Goal: Information Seeking & Learning: Learn about a topic

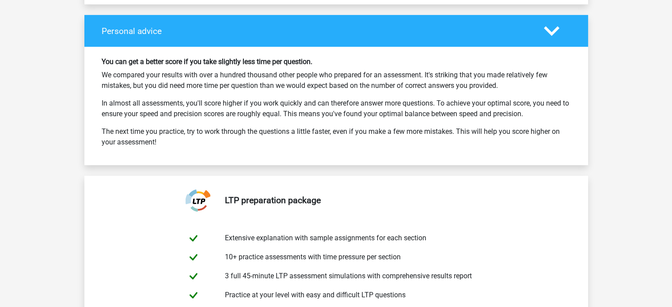
scroll to position [3010, 0]
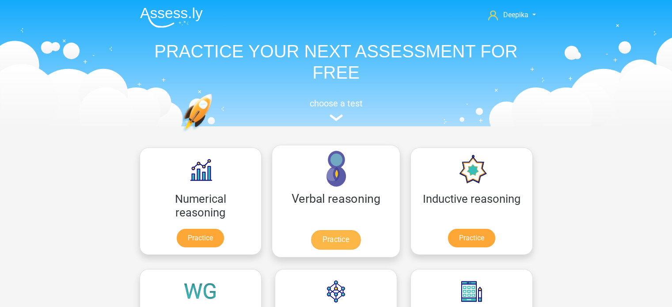
scroll to position [44, 0]
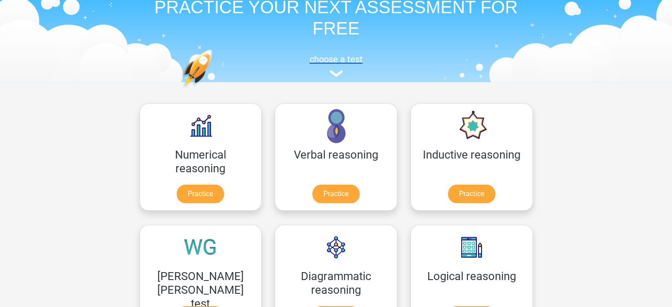
click at [336, 73] on img at bounding box center [336, 73] width 13 height 7
click at [336, 74] on img at bounding box center [336, 73] width 13 height 7
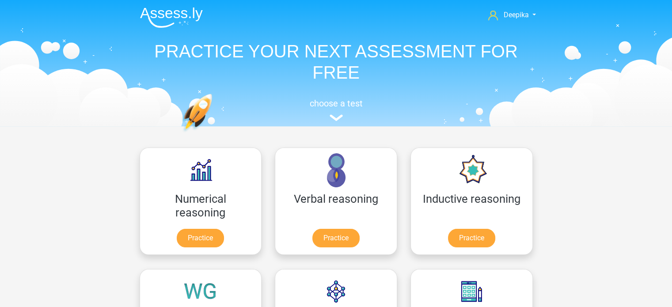
click at [417, 65] on h1 "PRACTICE YOUR NEXT ASSESSMENT FOR FREE" at bounding box center [336, 62] width 407 height 42
click at [186, 13] on img at bounding box center [171, 17] width 63 height 21
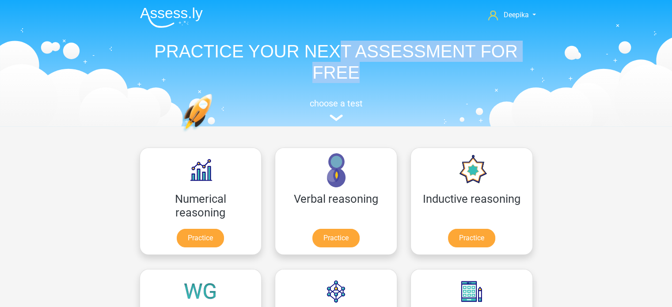
drag, startPoint x: 336, startPoint y: 43, endPoint x: 404, endPoint y: 77, distance: 76.3
click at [404, 77] on h1 "PRACTICE YOUR NEXT ASSESSMENT FOR FREE" at bounding box center [336, 62] width 407 height 42
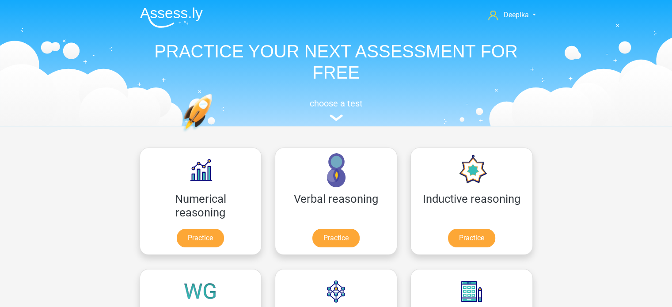
click at [449, 89] on div "Deepika deepika7kashyap@gmail.com Nederlands English" at bounding box center [336, 62] width 420 height 122
click at [330, 121] on img at bounding box center [336, 117] width 13 height 7
click at [334, 117] on img at bounding box center [336, 117] width 13 height 7
click at [334, 102] on h5 "choose a test" at bounding box center [336, 103] width 407 height 11
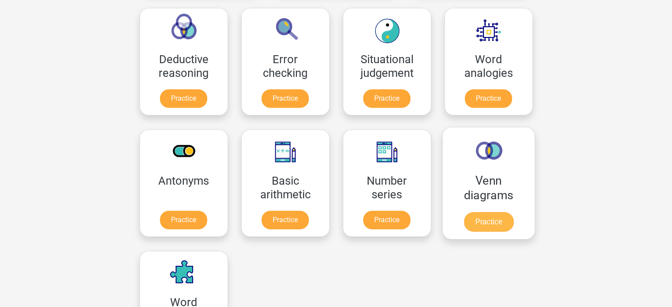
scroll to position [398, 0]
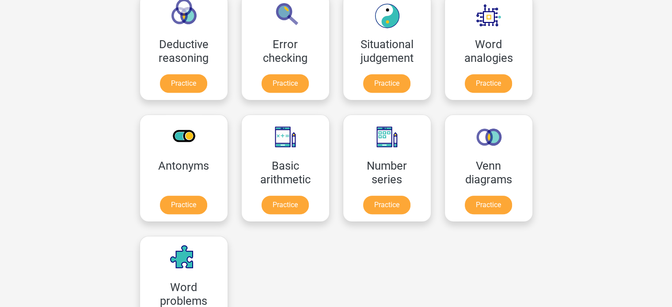
click at [438, 159] on div "Venn diagrams Practice" at bounding box center [489, 168] width 102 height 122
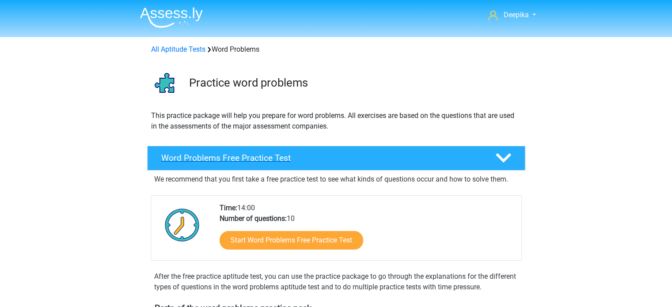
scroll to position [44, 0]
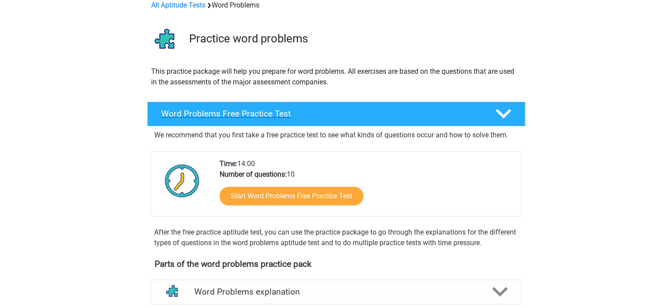
click at [332, 117] on h4 "Word Problems Free Practice Test" at bounding box center [321, 114] width 320 height 10
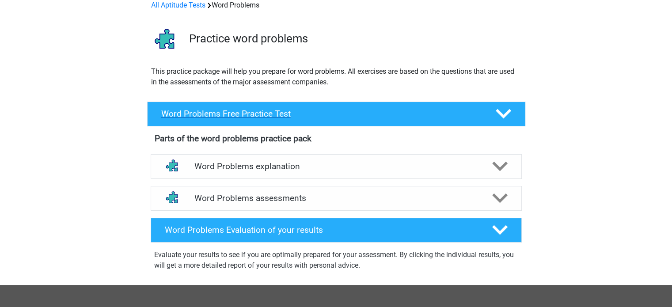
click at [332, 117] on h4 "Word Problems Free Practice Test" at bounding box center [321, 114] width 320 height 10
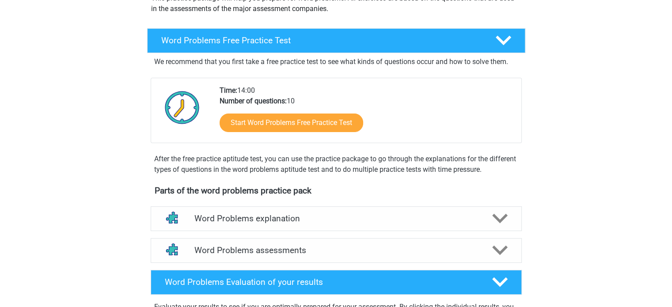
scroll to position [133, 0]
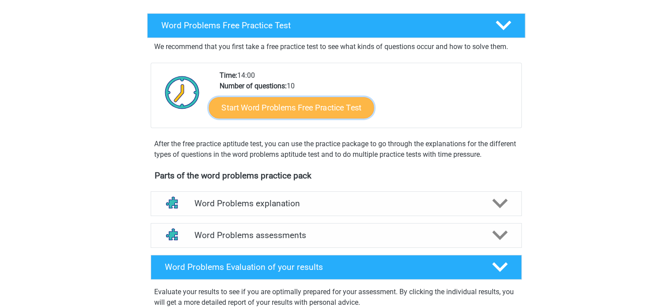
click at [318, 109] on link "Start Word Problems Free Practice Test" at bounding box center [291, 107] width 165 height 21
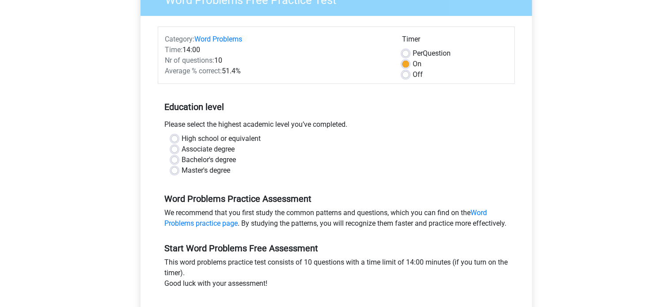
click at [201, 170] on label "Master's degree" at bounding box center [206, 170] width 49 height 11
click at [178, 170] on input "Master's degree" at bounding box center [174, 169] width 7 height 9
radio input "true"
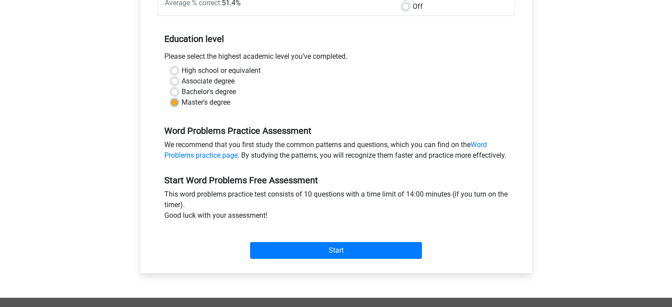
scroll to position [177, 0]
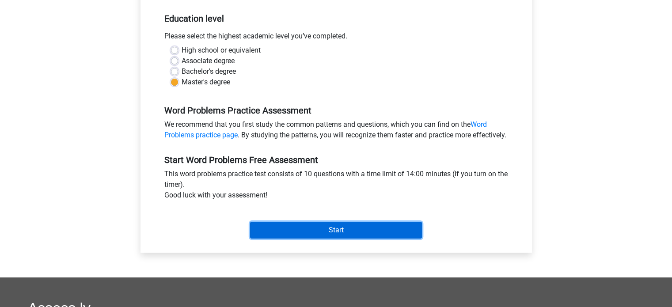
click at [325, 238] on input "Start" at bounding box center [336, 230] width 172 height 17
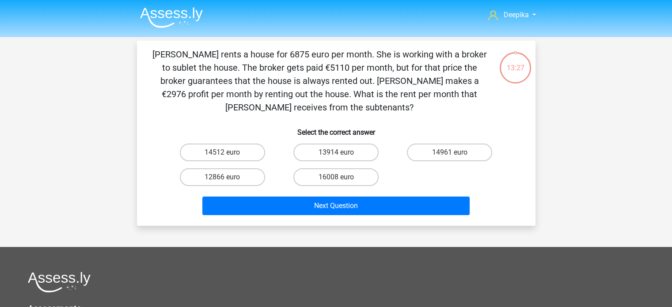
drag, startPoint x: 281, startPoint y: 99, endPoint x: 411, endPoint y: 101, distance: 130.4
click at [411, 101] on p "Julia rents a house for 6875 euro per month. She is working with a broker to su…" at bounding box center [319, 81] width 337 height 66
click at [411, 108] on p "Julia rents a house for 6875 euro per month. She is working with a broker to su…" at bounding box center [319, 81] width 337 height 66
drag, startPoint x: 309, startPoint y: 93, endPoint x: 316, endPoint y: 109, distance: 17.4
click at [316, 109] on p "Julia rents a house for 6875 euro per month. She is working with a broker to su…" at bounding box center [319, 81] width 337 height 66
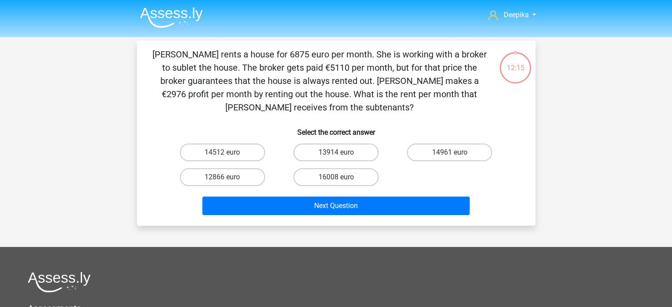
click at [376, 123] on h6 "Select the correct answer" at bounding box center [336, 128] width 370 height 15
drag, startPoint x: 340, startPoint y: 148, endPoint x: 441, endPoint y: 173, distance: 104.3
click at [449, 171] on div "14512 euro 13914 euro 14961 euro 12866 euro 16008 euro" at bounding box center [336, 164] width 341 height 49
click at [246, 177] on label "12866 euro" at bounding box center [222, 177] width 85 height 18
click at [228, 177] on input "12866 euro" at bounding box center [225, 180] width 6 height 6
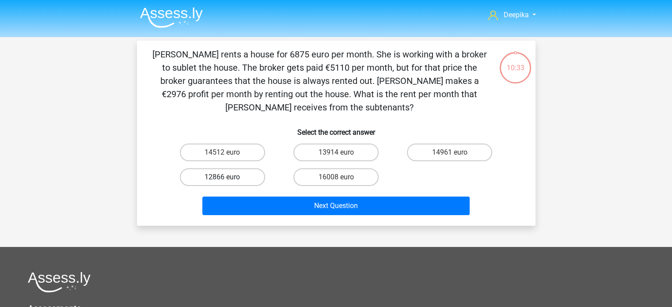
radio input "true"
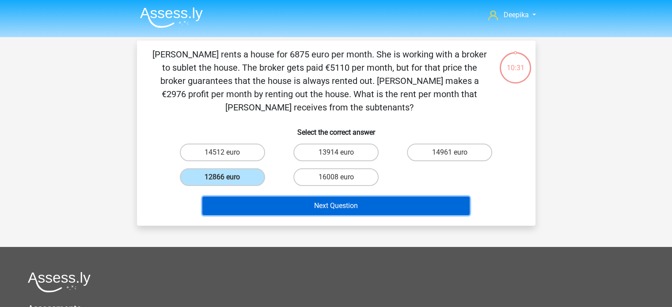
click at [354, 206] on button "Next Question" at bounding box center [335, 206] width 267 height 19
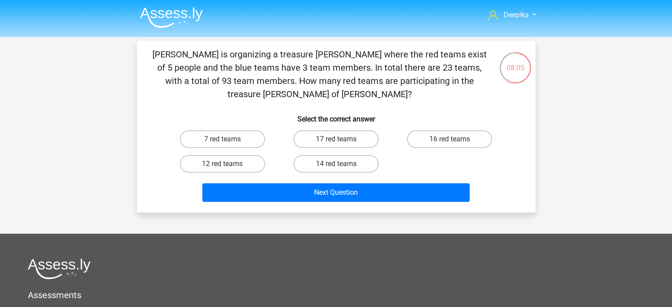
click at [237, 159] on div "12 red teams" at bounding box center [223, 164] width 114 height 25
click at [238, 155] on label "12 red teams" at bounding box center [222, 164] width 85 height 18
click at [228, 164] on input "12 red teams" at bounding box center [225, 167] width 6 height 6
radio input "true"
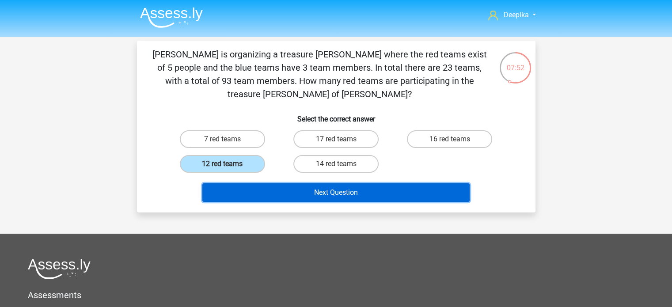
click at [389, 184] on button "Next Question" at bounding box center [335, 192] width 267 height 19
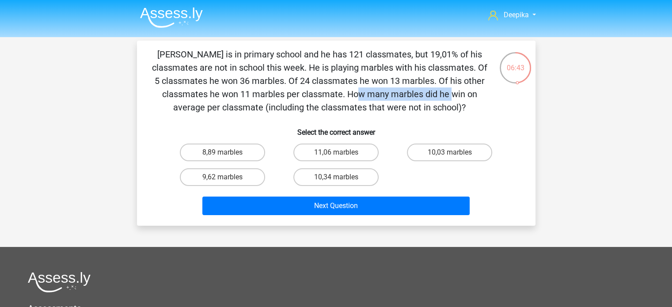
drag, startPoint x: 191, startPoint y: 93, endPoint x: 283, endPoint y: 97, distance: 92.0
click at [283, 97] on p "[PERSON_NAME] is in primary school and he has 121 classmates, but 19,01% of his…" at bounding box center [319, 81] width 337 height 66
click at [331, 98] on p "Jacques is in primary school and he has 121 classmates, but 19,01% of his class…" at bounding box center [319, 81] width 337 height 66
drag, startPoint x: 264, startPoint y: 97, endPoint x: 463, endPoint y: 114, distance: 199.6
click at [439, 107] on p "Jacques is in primary school and he has 121 classmates, but 19,01% of his class…" at bounding box center [319, 81] width 337 height 66
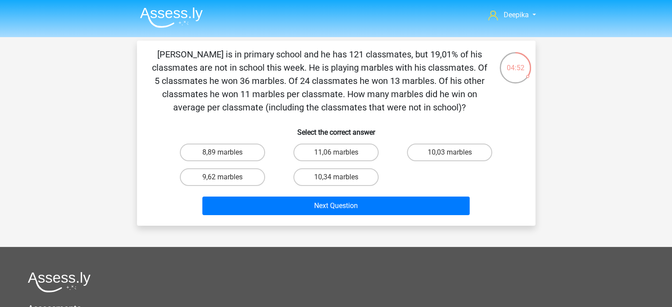
click at [487, 120] on div "Jacques is in primary school and he has 121 classmates, but 19,01% of his class…" at bounding box center [336, 133] width 391 height 171
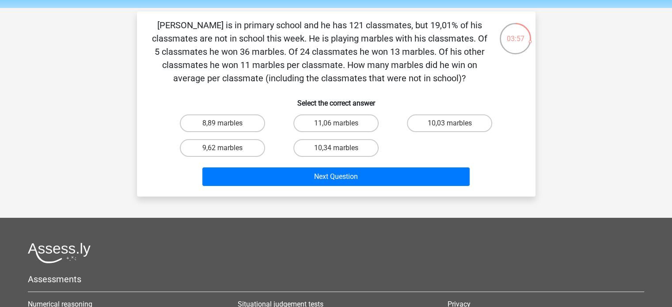
scroll to position [44, 0]
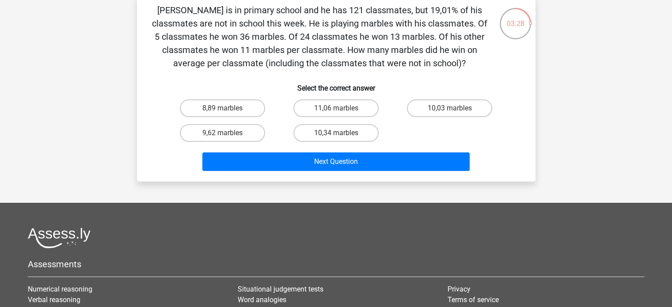
click at [436, 118] on div "10,03 marbles" at bounding box center [450, 108] width 114 height 25
click at [438, 111] on label "10,03 marbles" at bounding box center [449, 108] width 85 height 18
click at [450, 111] on input "10,03 marbles" at bounding box center [453, 111] width 6 height 6
radio input "true"
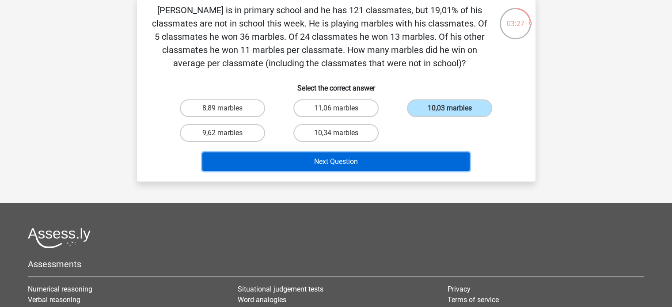
click at [414, 163] on button "Next Question" at bounding box center [335, 161] width 267 height 19
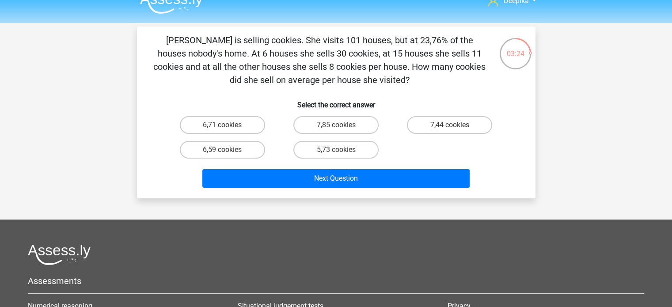
scroll to position [0, 0]
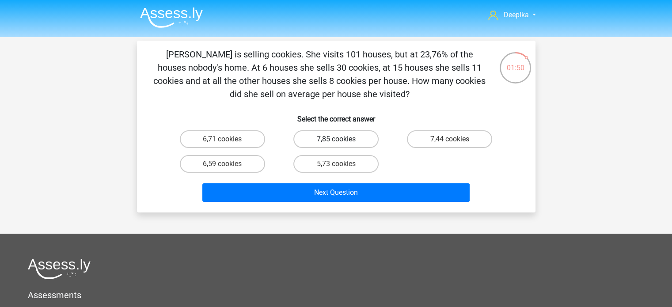
click at [367, 133] on label "7,85 cookies" at bounding box center [335, 139] width 85 height 18
click at [342, 139] on input "7,85 cookies" at bounding box center [339, 142] width 6 height 6
radio input "true"
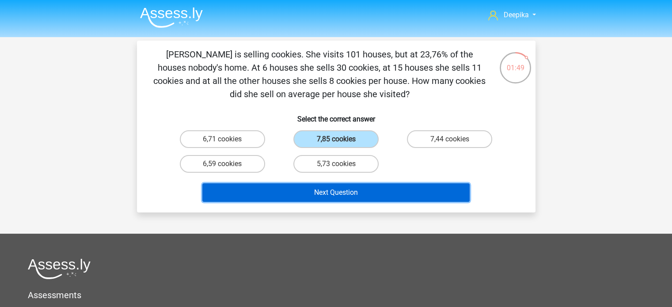
drag, startPoint x: 396, startPoint y: 201, endPoint x: 399, endPoint y: 195, distance: 6.5
click at [396, 200] on button "Next Question" at bounding box center [335, 192] width 267 height 19
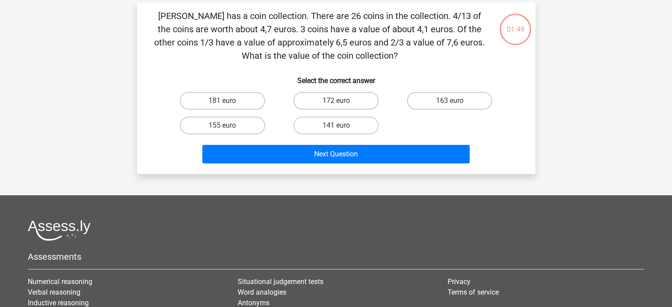
click at [400, 187] on div "Deepika deepika7kashyap@gmail.com Nederlands English" at bounding box center [336, 195] width 672 height 467
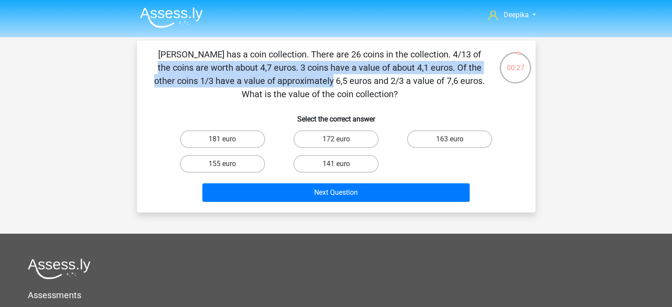
drag, startPoint x: 298, startPoint y: 53, endPoint x: 471, endPoint y: 70, distance: 174.1
click at [470, 68] on p "Celinde has a coin collection. There are 26 coins in the collection. 4/13 of th…" at bounding box center [319, 74] width 337 height 53
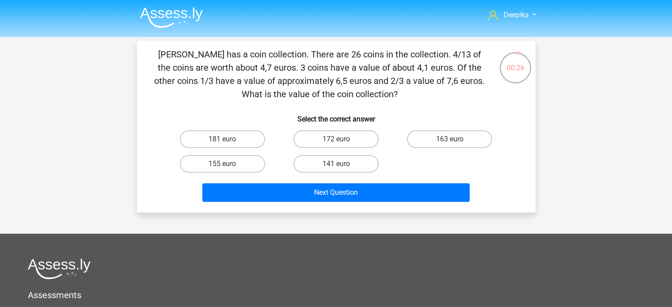
click at [444, 98] on p "Celinde has a coin collection. There are 26 coins in the collection. 4/13 of th…" at bounding box center [319, 74] width 337 height 53
click at [329, 142] on label "172 euro" at bounding box center [335, 139] width 85 height 18
click at [336, 142] on input "172 euro" at bounding box center [339, 142] width 6 height 6
radio input "true"
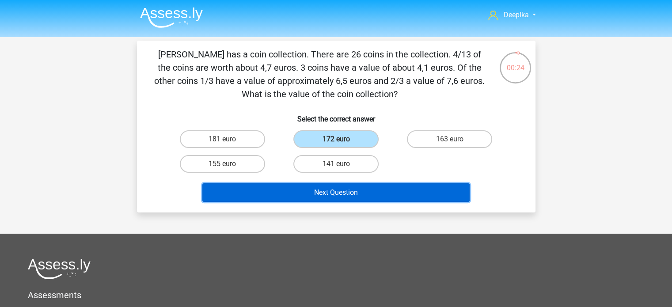
click at [339, 187] on button "Next Question" at bounding box center [335, 192] width 267 height 19
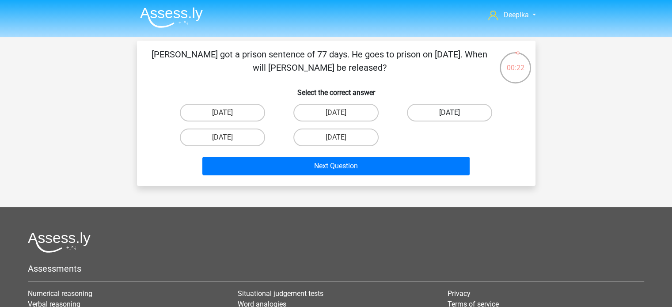
click at [417, 106] on label "August 12" at bounding box center [449, 113] width 85 height 18
click at [450, 113] on input "August 12" at bounding box center [453, 116] width 6 height 6
radio input "true"
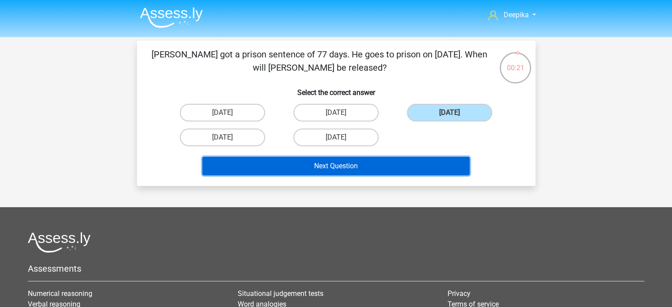
click at [409, 164] on button "Next Question" at bounding box center [335, 166] width 267 height 19
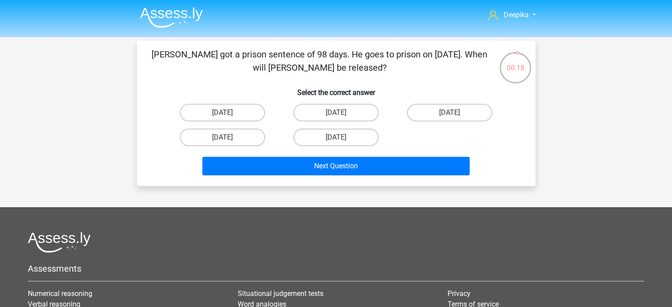
drag, startPoint x: 193, startPoint y: 53, endPoint x: 389, endPoint y: 65, distance: 196.6
click at [387, 65] on p "John got a prison sentence of 98 days. He goes to prison on May 16. When will J…" at bounding box center [319, 61] width 337 height 27
click at [398, 72] on p "John got a prison sentence of 98 days. He goes to prison on May 16. When will J…" at bounding box center [319, 61] width 337 height 27
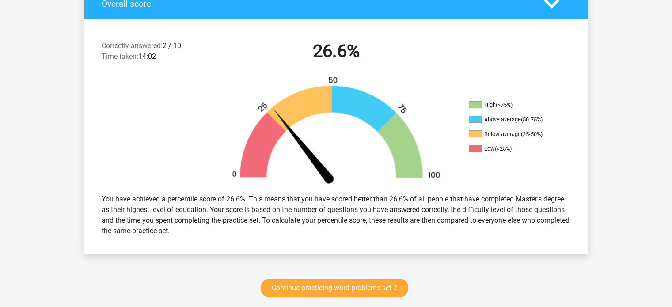
scroll to position [221, 0]
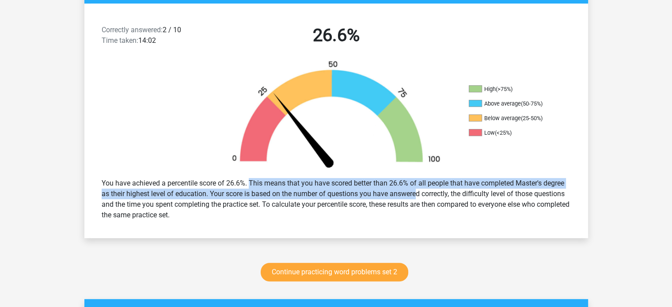
drag, startPoint x: 229, startPoint y: 187, endPoint x: 384, endPoint y: 190, distance: 155.1
click at [384, 190] on div "You have achieved a percentile score of 26.6%. This means that you have scored …" at bounding box center [336, 199] width 483 height 49
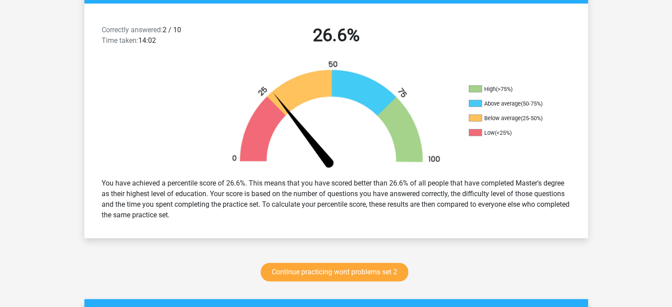
click at [427, 204] on div "You have achieved a percentile score of 26.6%. This means that you have scored …" at bounding box center [336, 199] width 483 height 49
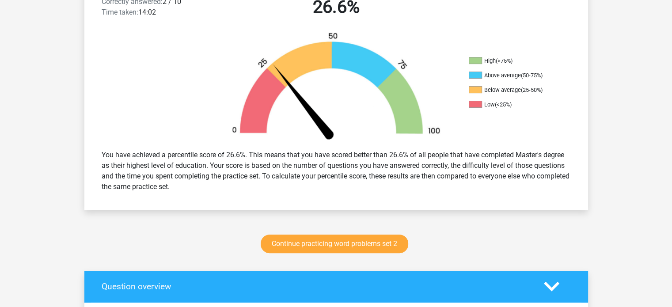
scroll to position [265, 0]
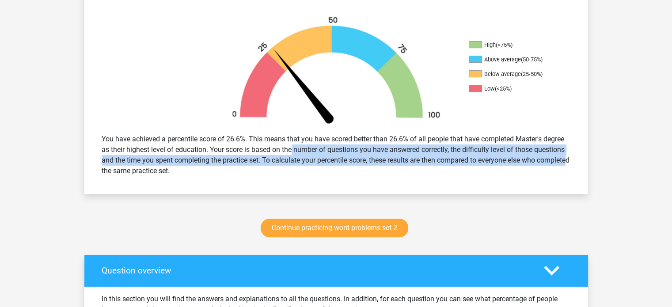
drag, startPoint x: 272, startPoint y: 149, endPoint x: 550, endPoint y: 161, distance: 278.2
click at [550, 161] on div "You have achieved a percentile score of 26.6%. This means that you have scored …" at bounding box center [336, 154] width 483 height 49
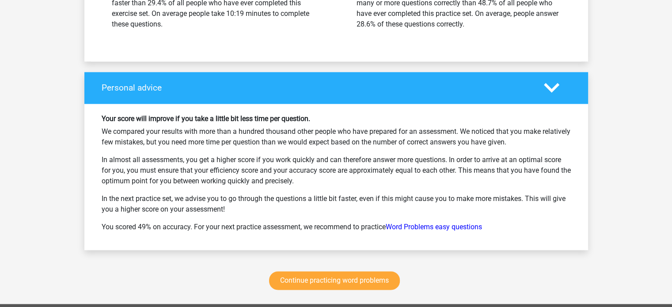
scroll to position [1149, 0]
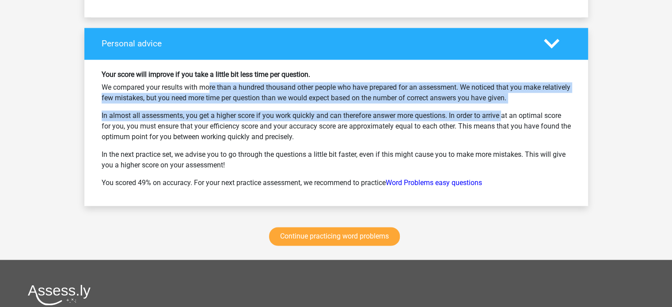
drag, startPoint x: 176, startPoint y: 87, endPoint x: 475, endPoint y: 115, distance: 300.0
click at [475, 115] on div "Your score will improve if you take a little bit less time per question. We com…" at bounding box center [336, 132] width 483 height 125
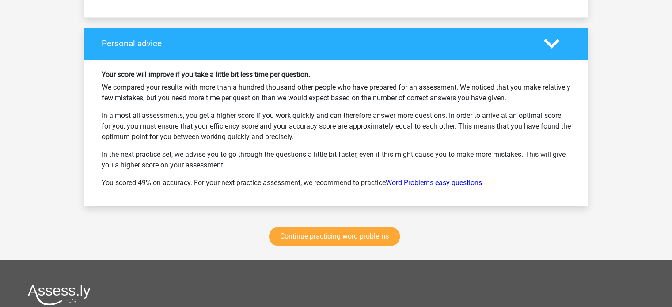
click at [486, 143] on div "Your score will improve if you take a little bit less time per question. We com…" at bounding box center [336, 132] width 483 height 125
drag, startPoint x: 497, startPoint y: 83, endPoint x: 556, endPoint y: 100, distance: 61.4
click at [556, 100] on div "Your score will improve if you take a little bit less time per question. We com…" at bounding box center [336, 132] width 483 height 125
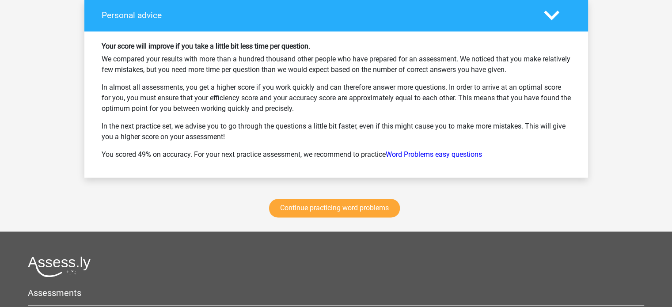
scroll to position [1193, 0]
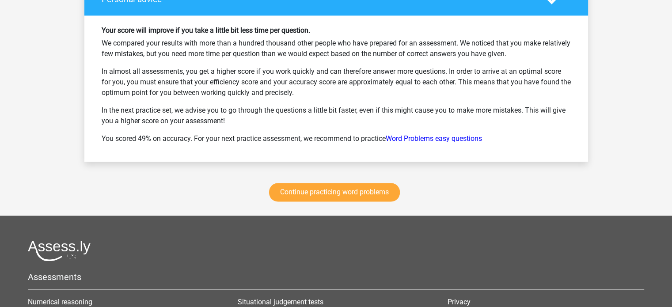
drag, startPoint x: 193, startPoint y: 67, endPoint x: 401, endPoint y: 90, distance: 209.8
click at [401, 90] on p "In almost all assessments, you get a higher score if you work quickly and can t…" at bounding box center [336, 82] width 469 height 32
drag, startPoint x: 348, startPoint y: 98, endPoint x: 322, endPoint y: 93, distance: 26.5
click at [346, 98] on div "Your score will improve if you take a little bit less time per question. We com…" at bounding box center [336, 88] width 483 height 125
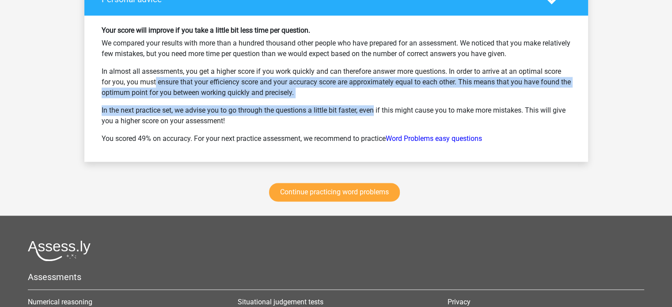
drag, startPoint x: 119, startPoint y: 84, endPoint x: 343, endPoint y: 97, distance: 223.9
click at [343, 97] on div "Your score will improve if you take a little bit less time per question. We com…" at bounding box center [336, 88] width 483 height 125
click at [287, 106] on p "In the next practice set, we advise you to go through the questions a little bi…" at bounding box center [336, 115] width 469 height 21
click at [178, 107] on p "In the next practice set, we advise you to go through the questions a little bi…" at bounding box center [336, 115] width 469 height 21
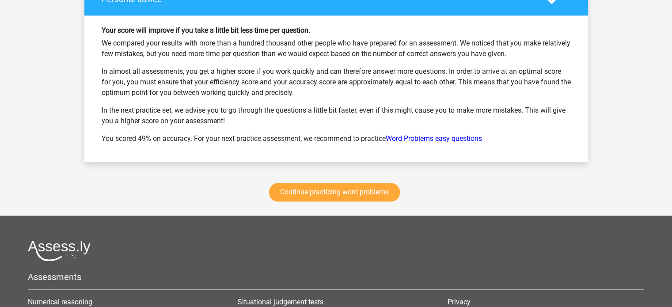
drag, startPoint x: 237, startPoint y: 103, endPoint x: 539, endPoint y: 115, distance: 302.5
click at [539, 115] on p "In the next practice set, we advise you to go through the questions a little bi…" at bounding box center [336, 115] width 469 height 21
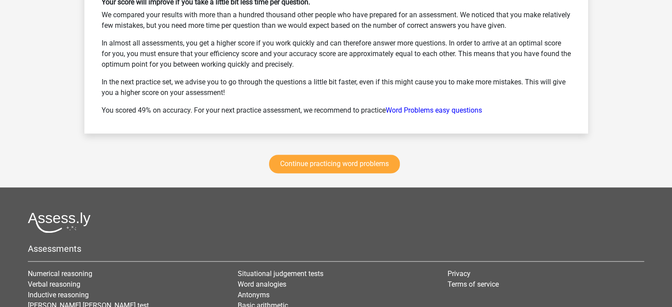
scroll to position [1237, 0]
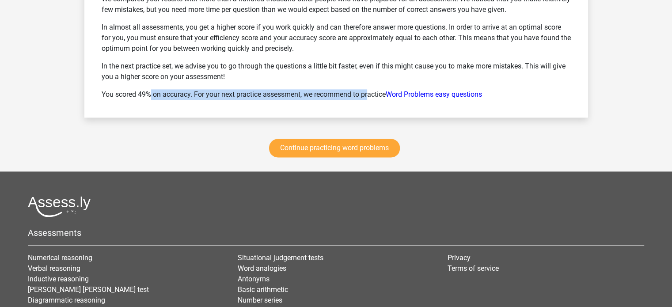
drag, startPoint x: 113, startPoint y: 91, endPoint x: 343, endPoint y: 95, distance: 229.8
click at [343, 95] on p "You scored 49% on accuracy. For your next practice assessment, we recommend to …" at bounding box center [336, 94] width 469 height 11
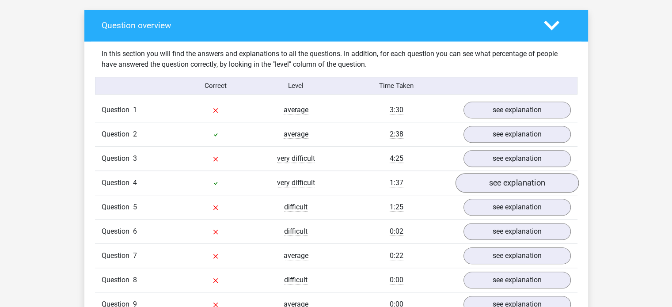
scroll to position [442, 0]
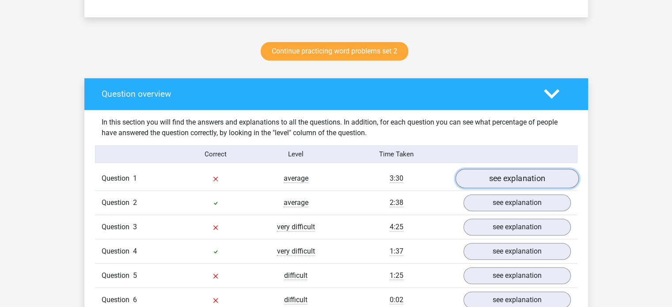
click at [515, 178] on link "see explanation" at bounding box center [516, 178] width 123 height 19
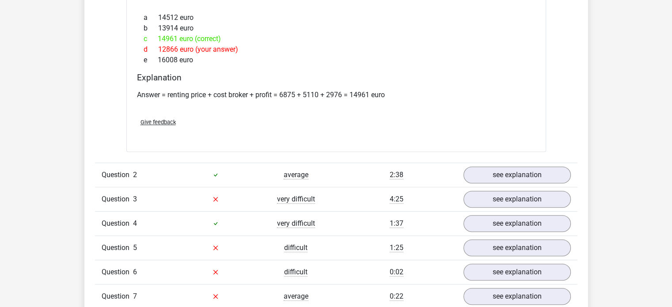
scroll to position [707, 0]
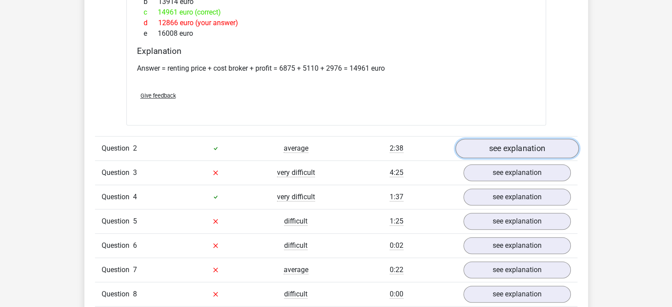
click at [520, 149] on link "see explanation" at bounding box center [516, 148] width 123 height 19
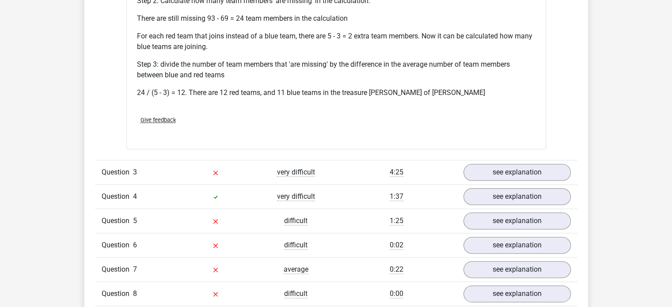
scroll to position [1060, 0]
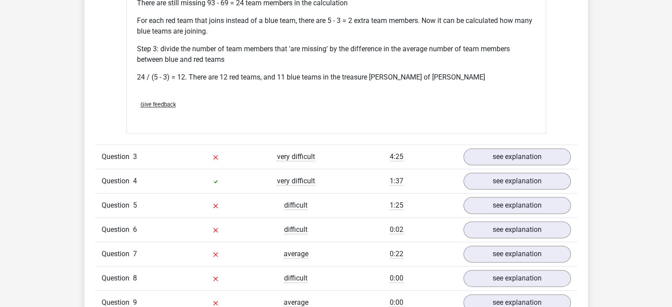
drag, startPoint x: 198, startPoint y: 134, endPoint x: 198, endPoint y: 97, distance: 37.1
click at [198, 97] on div "Give feedback" at bounding box center [336, 104] width 406 height 23
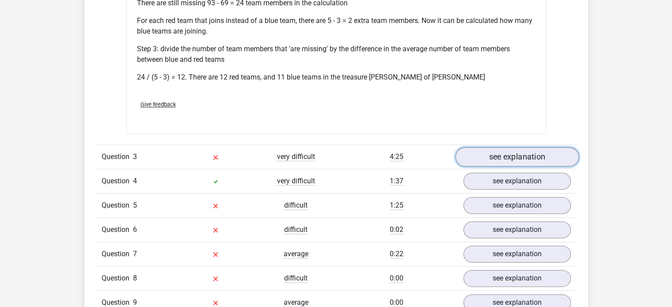
click at [484, 147] on link "see explanation" at bounding box center [516, 156] width 123 height 19
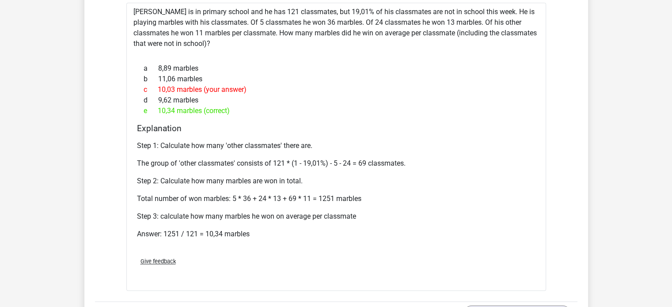
scroll to position [1193, 0]
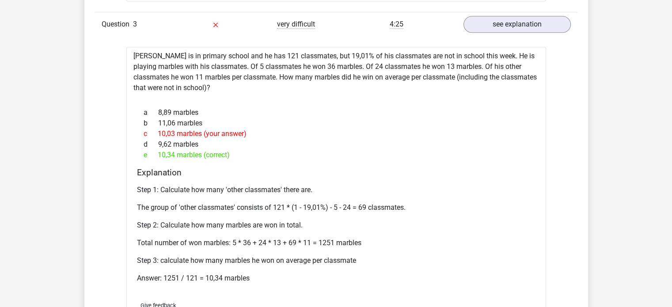
click at [288, 238] on p "Total number of won marbles: 5 * 36 + 24 * 13 + 69 * 11 = 1251 marbles" at bounding box center [336, 243] width 399 height 11
drag, startPoint x: 299, startPoint y: 270, endPoint x: 270, endPoint y: 169, distance: 104.6
click at [270, 181] on div "Step 1: Calculate how many 'other classmates' there are. The group of 'other cl…" at bounding box center [336, 237] width 399 height 113
click at [285, 294] on div "Give feedback" at bounding box center [336, 305] width 406 height 23
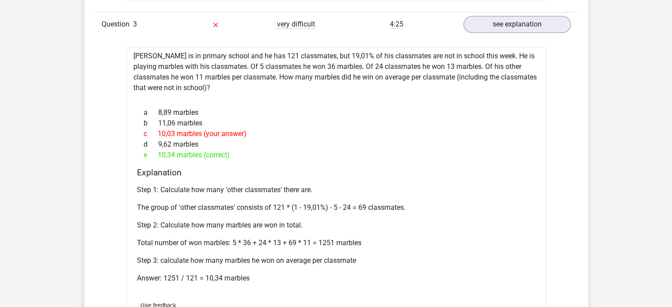
click at [184, 273] on p "Answer: 1251 / 121 = 10,34 marbles" at bounding box center [336, 278] width 399 height 11
click at [185, 273] on p "Answer: 1251 / 121 = 10,34 marbles" at bounding box center [336, 278] width 399 height 11
click at [189, 273] on p "Answer: 1251 / 121 = 10,34 marbles" at bounding box center [336, 278] width 399 height 11
click at [211, 274] on div "Step 1: Calculate how many 'other classmates' there are. The group of 'other cl…" at bounding box center [336, 237] width 399 height 113
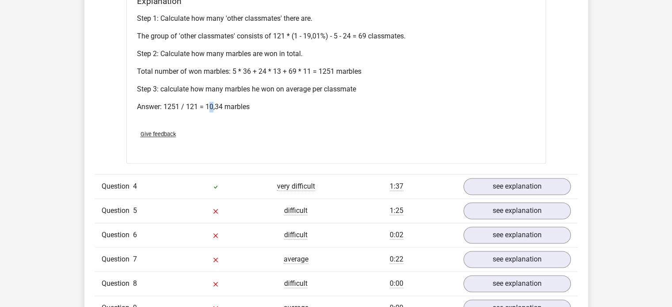
scroll to position [1370, 0]
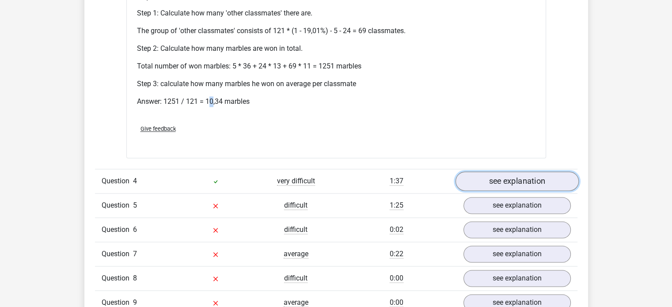
click at [491, 171] on link "see explanation" at bounding box center [516, 180] width 123 height 19
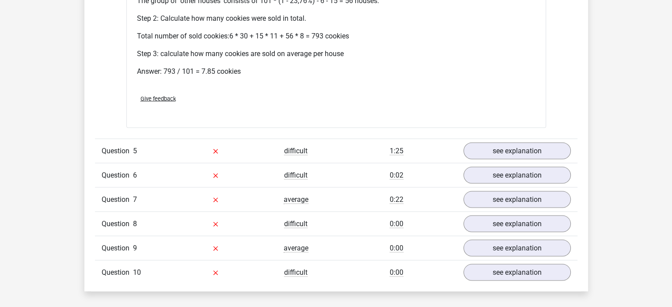
scroll to position [1767, 0]
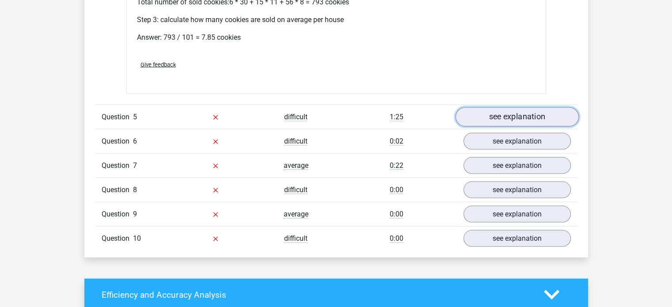
click at [517, 107] on link "see explanation" at bounding box center [516, 116] width 123 height 19
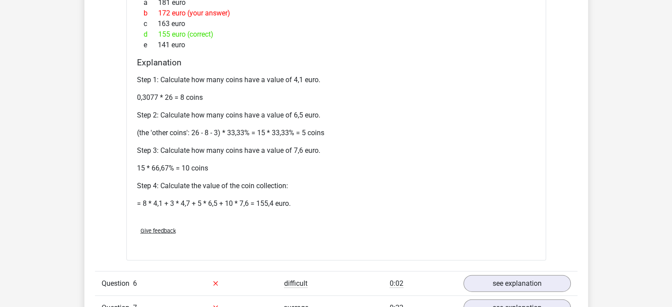
scroll to position [1944, 0]
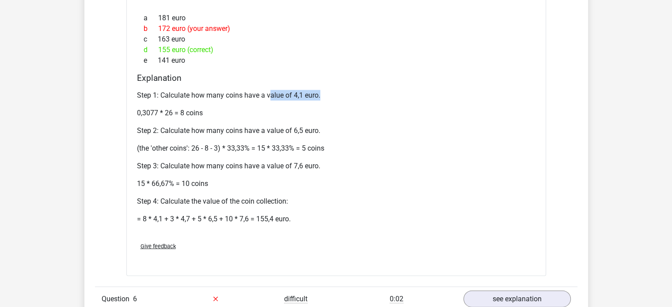
drag, startPoint x: 269, startPoint y: 78, endPoint x: 340, endPoint y: 83, distance: 71.3
click at [340, 90] on p "Step 1: Calculate how many coins have a value of 4,1 euro." at bounding box center [336, 95] width 399 height 11
click at [345, 108] on p "0,3077 * 26 = 8 coins" at bounding box center [336, 113] width 399 height 11
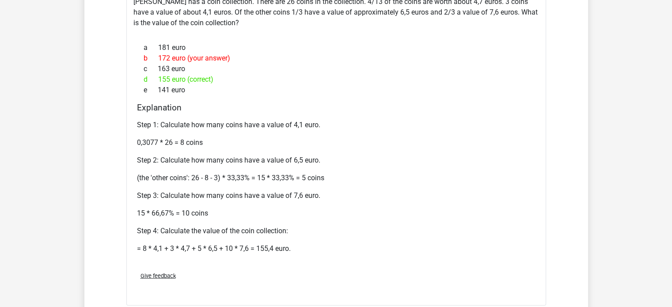
scroll to position [1856, 0]
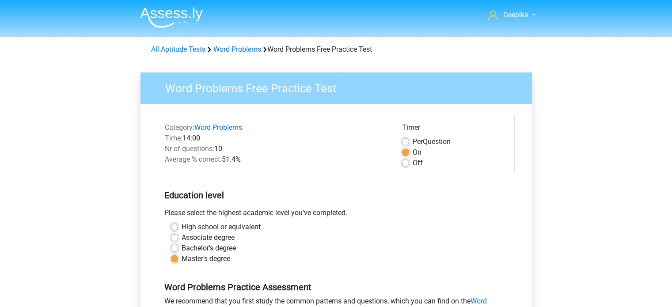
scroll to position [177, 0]
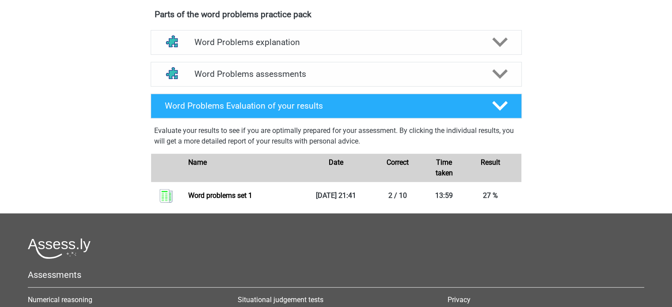
scroll to position [309, 0]
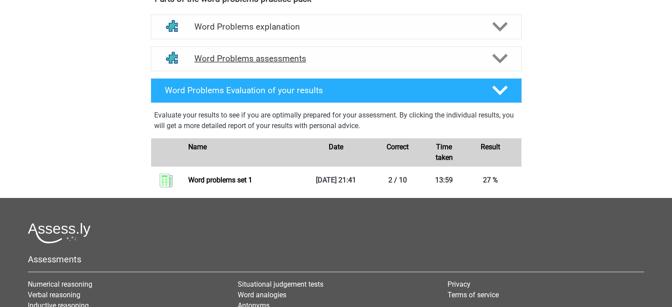
drag, startPoint x: 75, startPoint y: 5, endPoint x: 295, endPoint y: 64, distance: 227.8
click at [295, 64] on div "Word Problems assessments" at bounding box center [336, 58] width 371 height 25
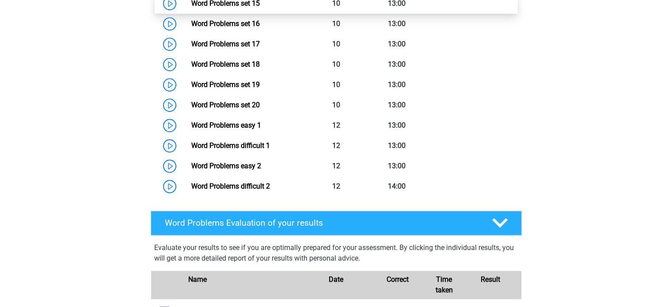
scroll to position [751, 0]
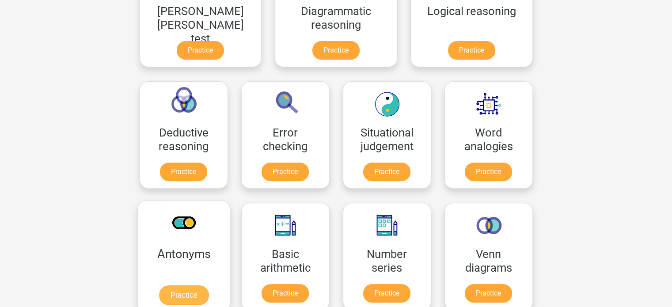
scroll to position [309, 0]
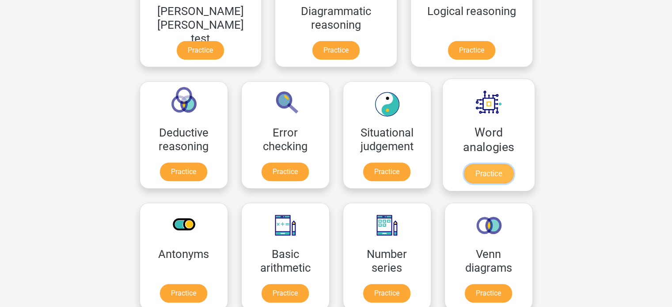
click at [464, 164] on link "Practice" at bounding box center [488, 173] width 49 height 19
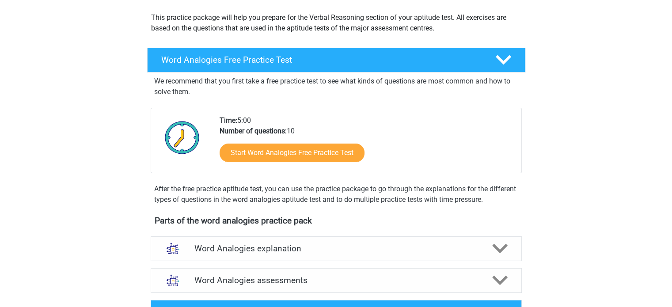
scroll to position [133, 0]
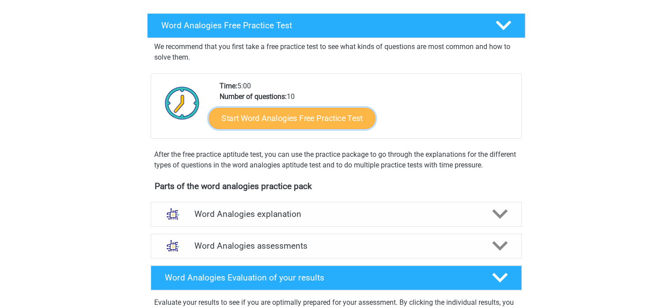
click at [311, 114] on link "Start Word Analogies Free Practice Test" at bounding box center [292, 117] width 167 height 21
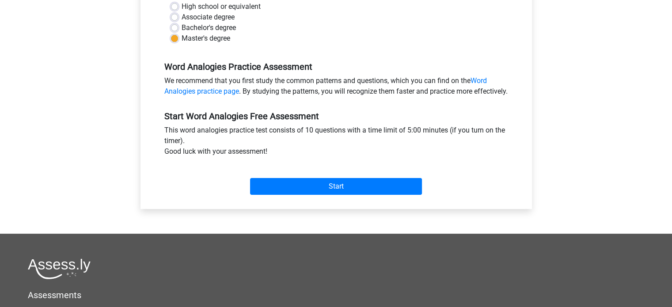
scroll to position [221, 0]
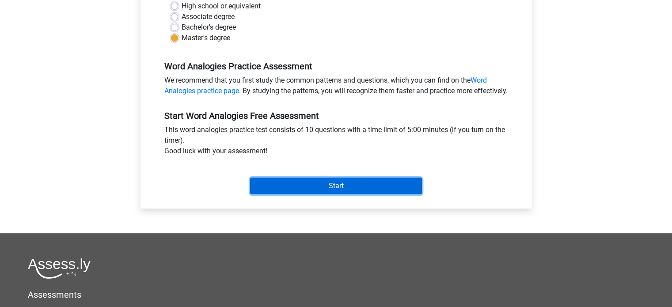
click at [353, 194] on input "Start" at bounding box center [336, 186] width 172 height 17
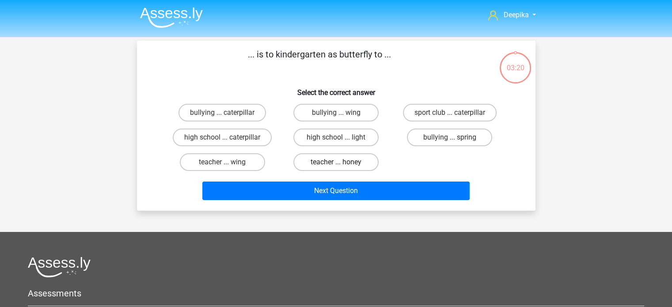
click at [354, 163] on label "teacher ... honey" at bounding box center [335, 162] width 85 height 18
click at [342, 163] on input "teacher ... honey" at bounding box center [339, 165] width 6 height 6
radio input "true"
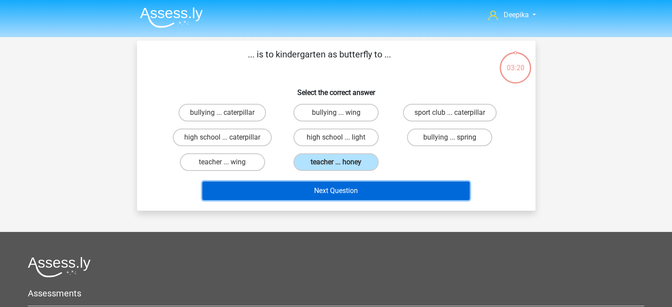
click at [348, 184] on button "Next Question" at bounding box center [335, 191] width 267 height 19
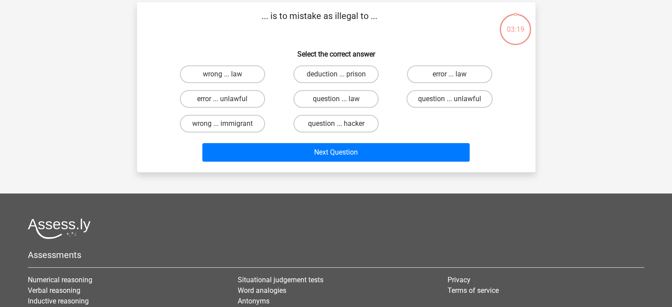
scroll to position [41, 0]
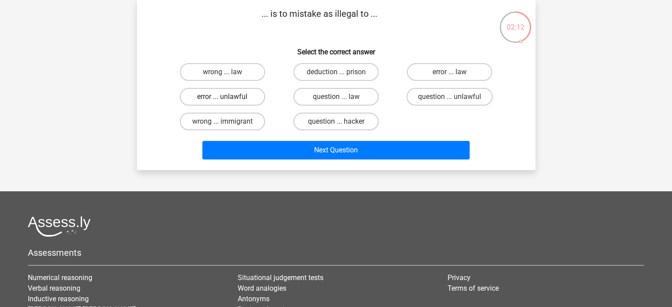
click at [250, 91] on label "error ... unlawful" at bounding box center [222, 97] width 85 height 18
click at [228, 97] on input "error ... unlawful" at bounding box center [225, 100] width 6 height 6
radio input "true"
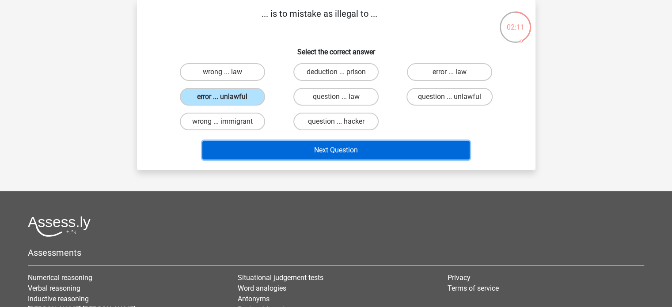
click at [309, 146] on button "Next Question" at bounding box center [335, 150] width 267 height 19
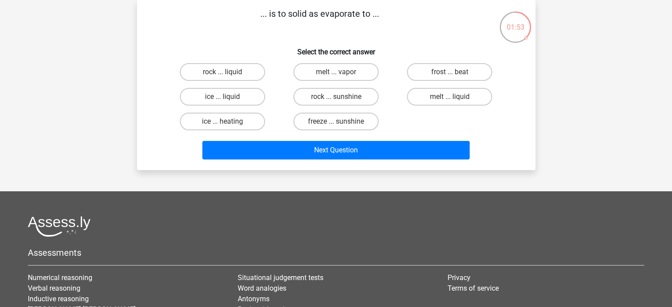
click at [453, 101] on input "melt ... liquid" at bounding box center [453, 100] width 6 height 6
radio input "true"
click at [419, 138] on div "Next Question" at bounding box center [336, 148] width 370 height 29
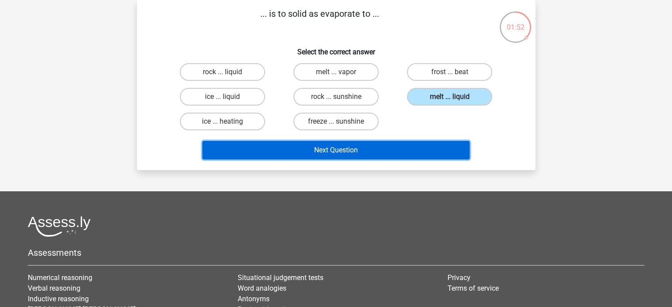
click at [418, 148] on button "Next Question" at bounding box center [335, 150] width 267 height 19
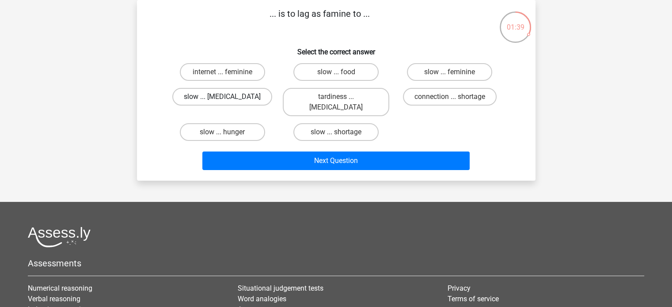
click at [255, 95] on label "slow ... malnutrition" at bounding box center [222, 97] width 100 height 18
click at [228, 97] on input "slow ... malnutrition" at bounding box center [225, 100] width 6 height 6
radio input "true"
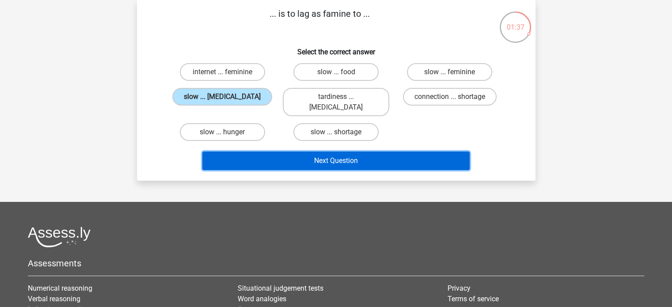
click at [387, 152] on button "Next Question" at bounding box center [335, 161] width 267 height 19
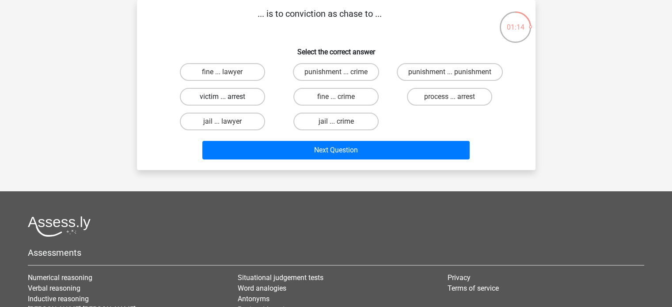
click at [246, 97] on label "victim ... arrest" at bounding box center [222, 97] width 85 height 18
click at [228, 97] on input "victim ... arrest" at bounding box center [225, 100] width 6 height 6
radio input "true"
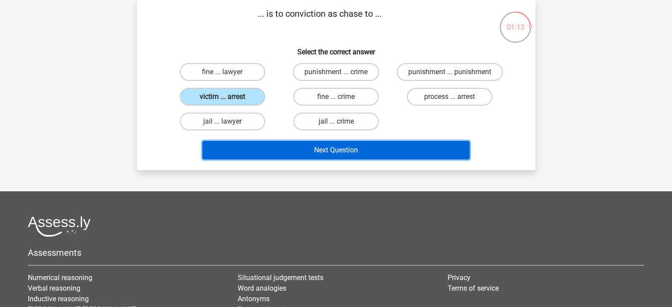
click at [331, 149] on button "Next Question" at bounding box center [335, 150] width 267 height 19
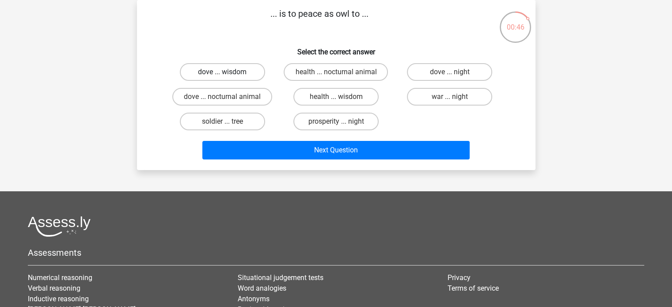
click at [240, 69] on label "dove ... wisdom" at bounding box center [222, 72] width 85 height 18
click at [228, 72] on input "dove ... wisdom" at bounding box center [225, 75] width 6 height 6
radio input "true"
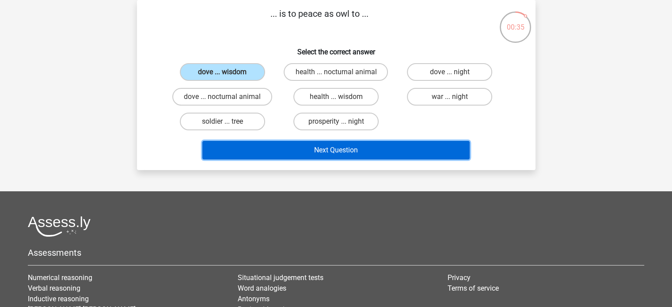
click at [357, 144] on button "Next Question" at bounding box center [335, 150] width 267 height 19
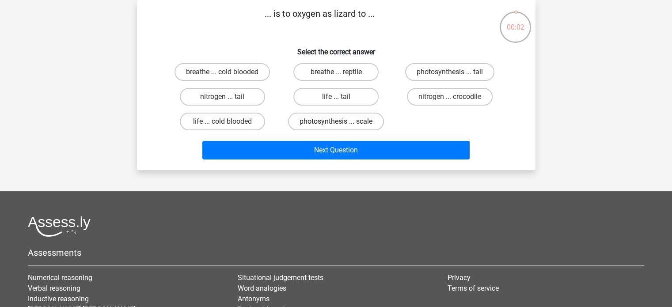
drag, startPoint x: 361, startPoint y: 112, endPoint x: 361, endPoint y: 118, distance: 6.2
click at [361, 118] on label "photosynthesis ... scale" at bounding box center [336, 122] width 96 height 18
click at [342, 122] on input "photosynthesis ... scale" at bounding box center [339, 125] width 6 height 6
radio input "true"
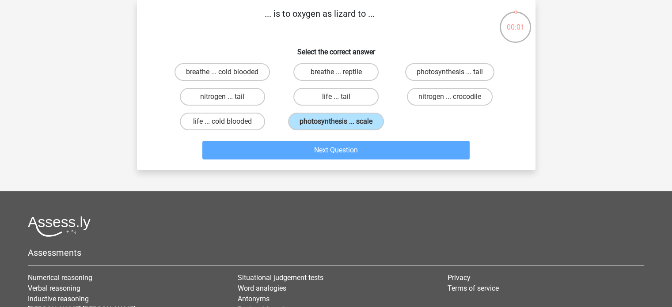
click at [338, 141] on div "Next Question" at bounding box center [336, 148] width 370 height 29
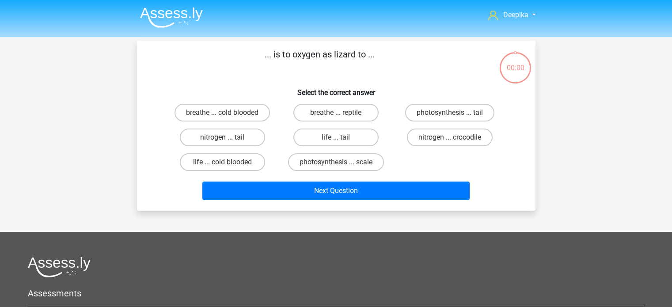
scroll to position [41, 0]
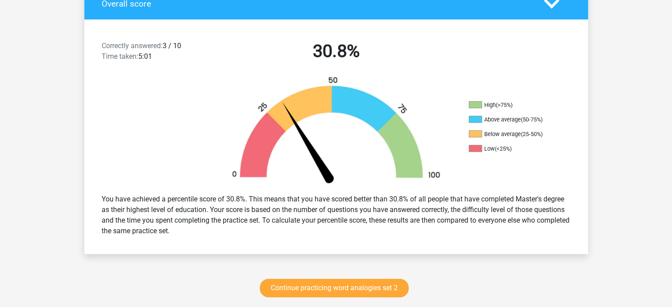
scroll to position [221, 0]
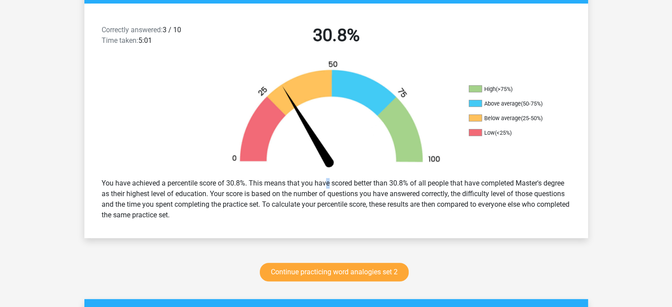
click at [299, 180] on div "You have achieved a percentile score of 30.8%. This means that you have scored …" at bounding box center [336, 199] width 483 height 49
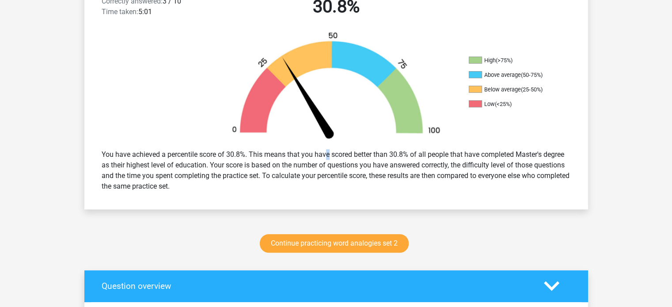
scroll to position [265, 0]
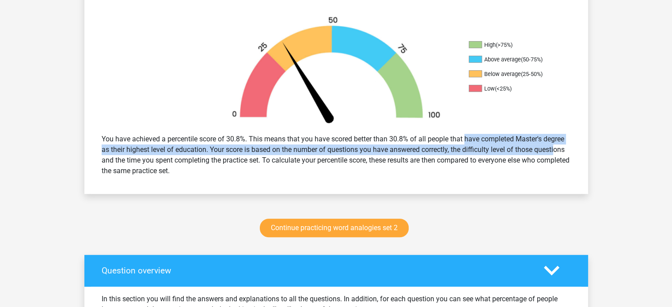
drag, startPoint x: 440, startPoint y: 140, endPoint x: 528, endPoint y: 171, distance: 93.8
click at [528, 155] on div "You have achieved a percentile score of 30.8%. This means that you have scored …" at bounding box center [336, 154] width 483 height 49
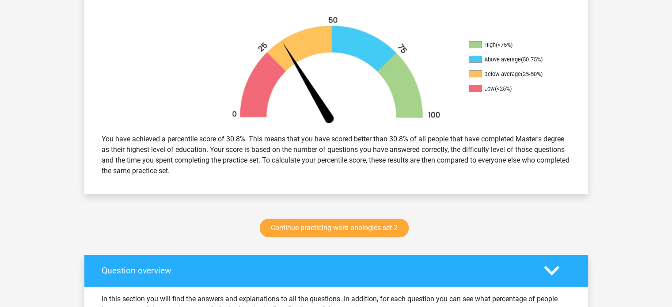
click at [528, 176] on div "You have achieved a percentile score of 30.8%. This means that you have scored …" at bounding box center [336, 154] width 483 height 49
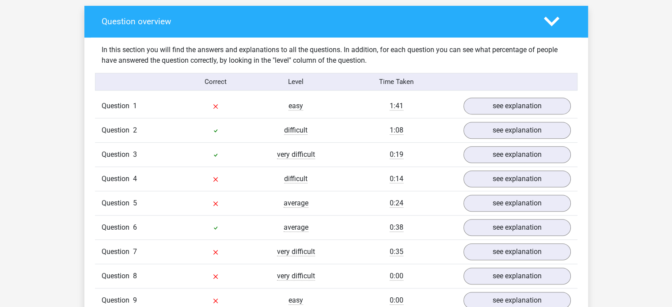
scroll to position [530, 0]
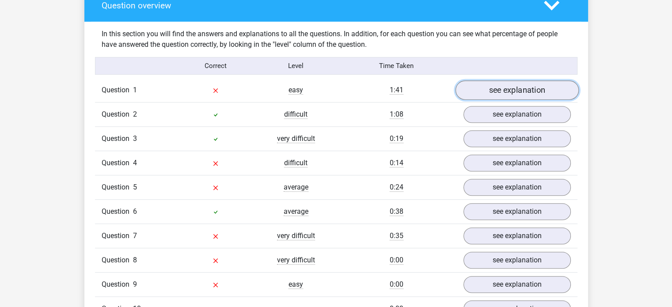
click at [521, 95] on link "see explanation" at bounding box center [516, 90] width 123 height 19
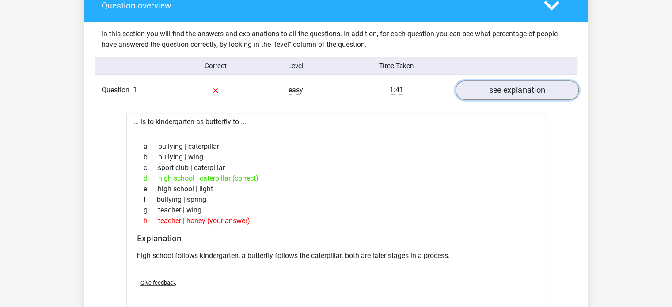
click at [539, 90] on link "see explanation" at bounding box center [516, 90] width 123 height 19
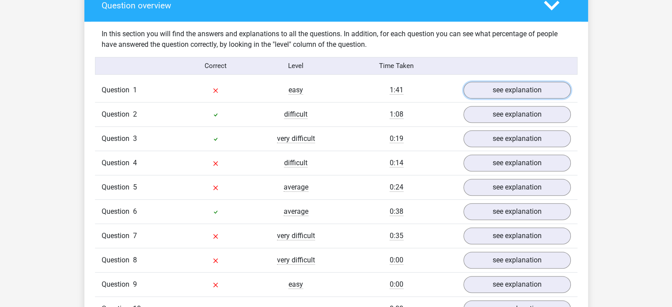
scroll to position [486, 0]
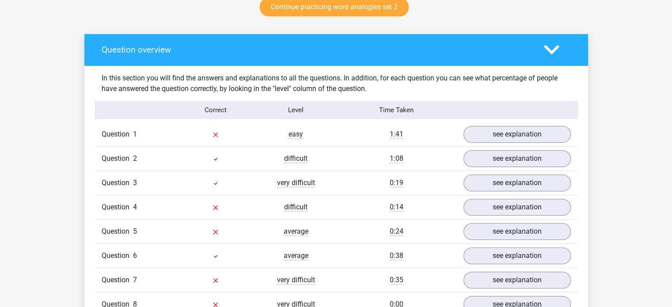
click at [516, 144] on div "Question 1 easy 1:41 see explanation" at bounding box center [336, 134] width 483 height 24
click at [519, 156] on link "see explanation" at bounding box center [516, 158] width 123 height 19
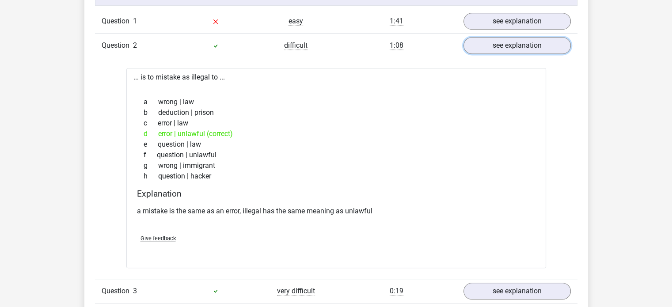
scroll to position [619, 0]
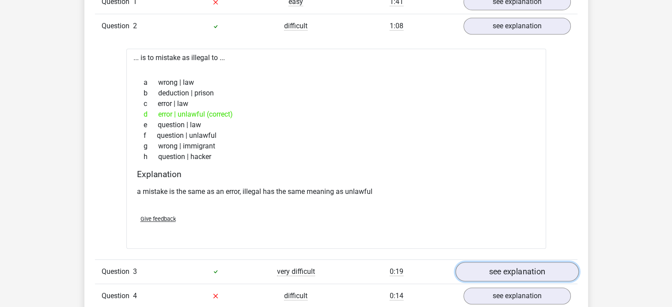
click at [500, 266] on link "see explanation" at bounding box center [516, 271] width 123 height 19
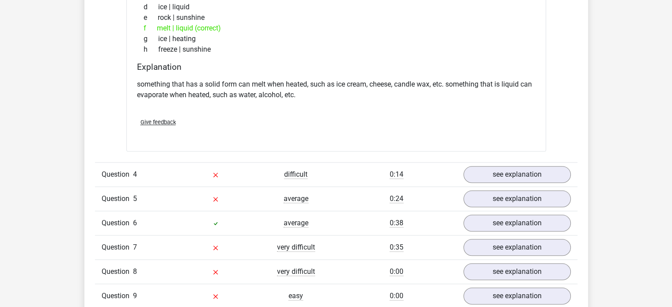
scroll to position [972, 0]
click at [532, 178] on link "see explanation" at bounding box center [516, 173] width 123 height 19
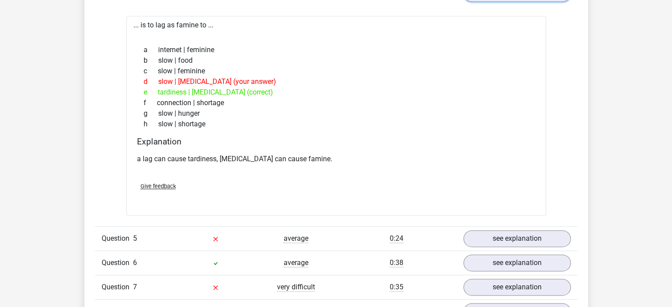
scroll to position [1281, 0]
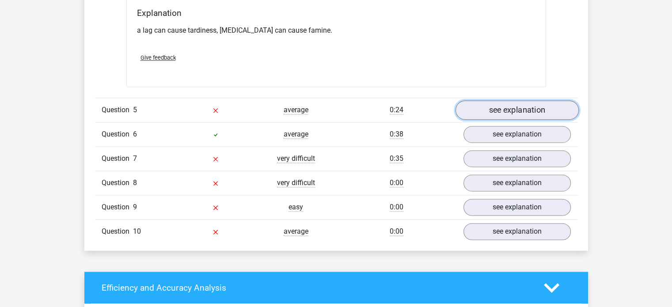
click at [514, 102] on link "see explanation" at bounding box center [516, 109] width 123 height 19
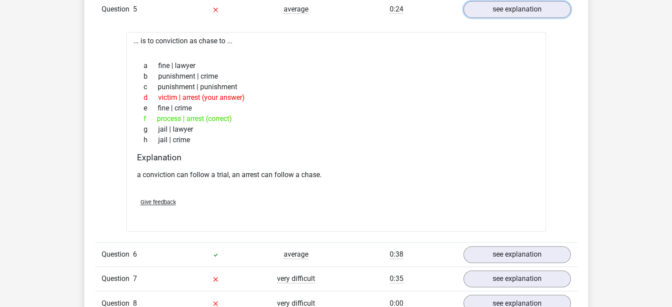
scroll to position [1414, 0]
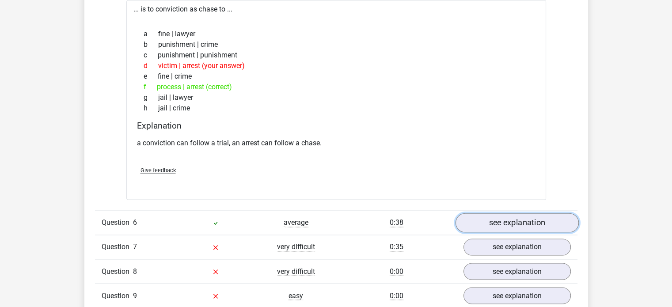
click at [495, 220] on link "see explanation" at bounding box center [516, 222] width 123 height 19
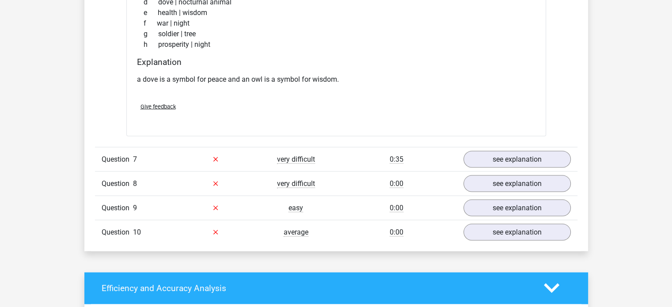
scroll to position [1723, 0]
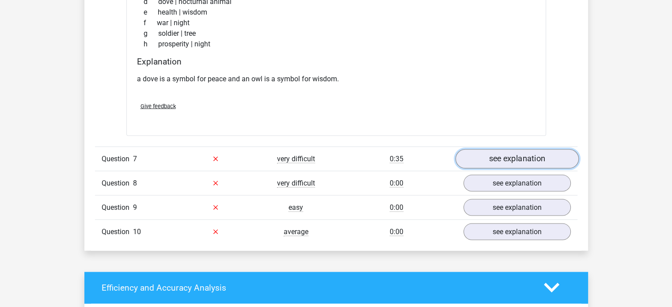
click at [509, 158] on link "see explanation" at bounding box center [516, 158] width 123 height 19
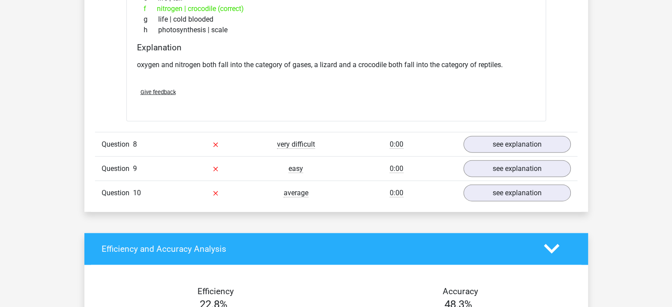
scroll to position [1988, 0]
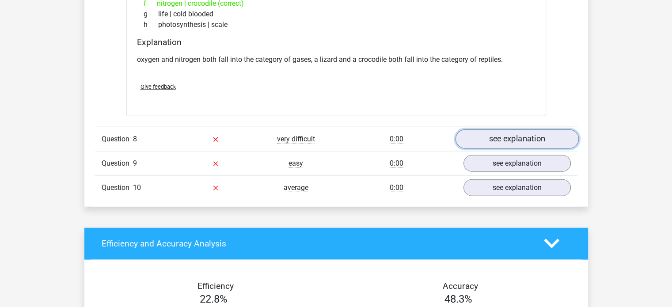
click at [514, 132] on link "see explanation" at bounding box center [516, 138] width 123 height 19
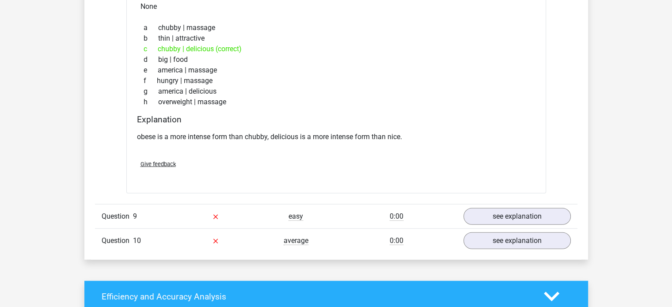
scroll to position [2209, 0]
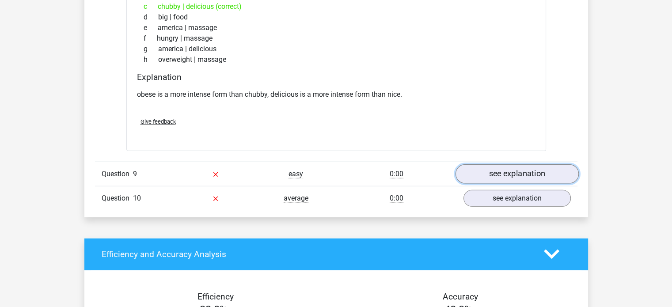
click at [533, 175] on link "see explanation" at bounding box center [516, 173] width 123 height 19
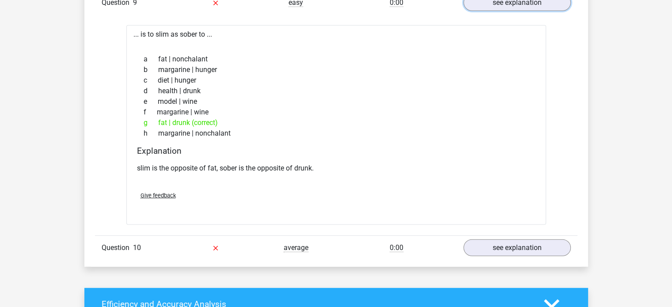
scroll to position [2386, 0]
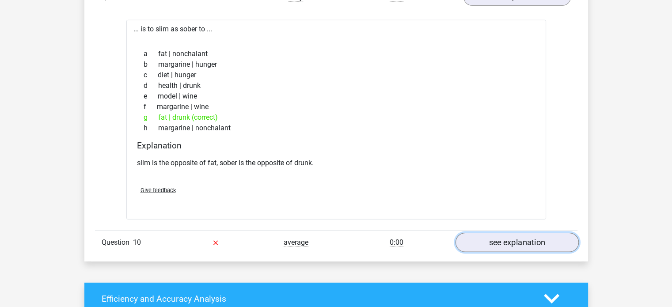
click at [514, 245] on link "see explanation" at bounding box center [516, 242] width 123 height 19
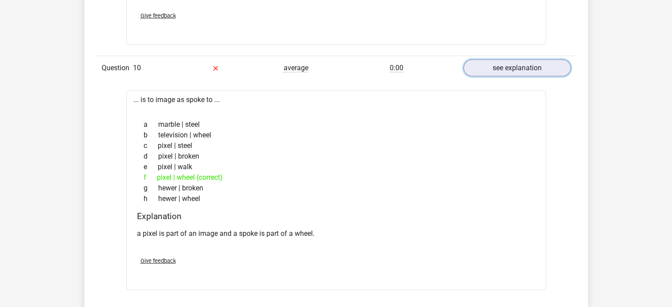
scroll to position [2563, 0]
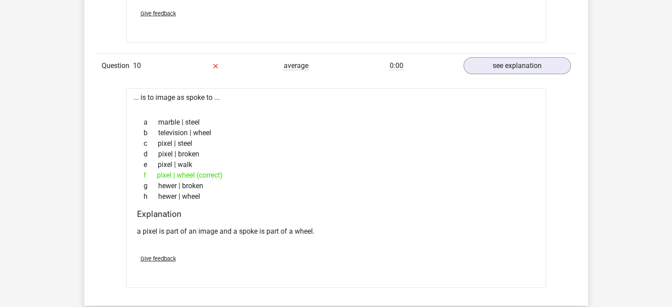
click at [434, 249] on div "Give feedback" at bounding box center [336, 258] width 406 height 23
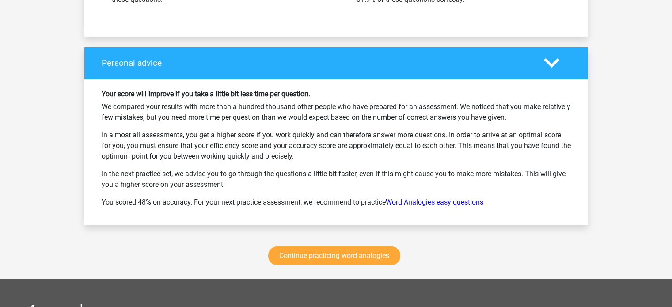
scroll to position [3226, 0]
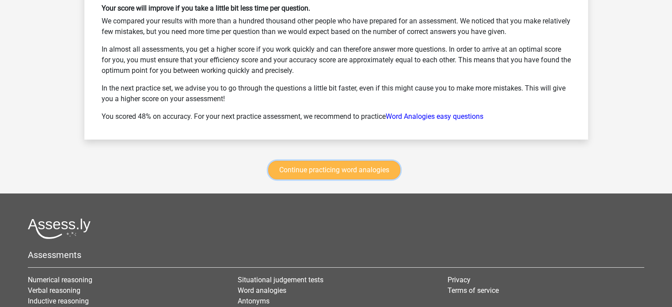
click at [366, 167] on link "Continue practicing word analogies" at bounding box center [334, 170] width 132 height 19
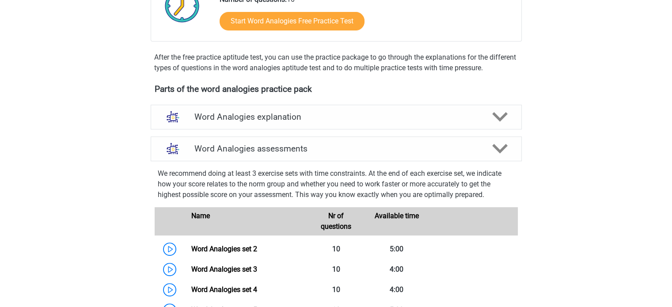
scroll to position [186, 0]
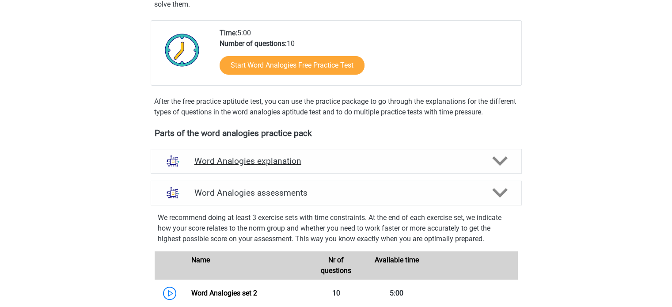
click at [371, 164] on h4 "Word Analogies explanation" at bounding box center [336, 161] width 284 height 10
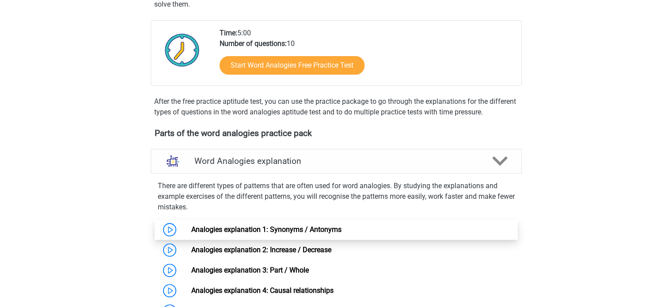
click at [191, 230] on link "Analogies explanation 1: Synonyms / Antonyms" at bounding box center [266, 229] width 150 height 8
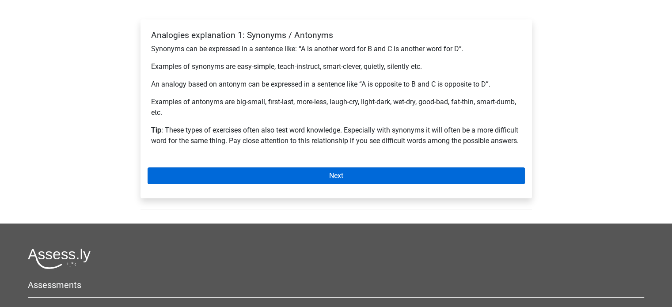
scroll to position [88, 0]
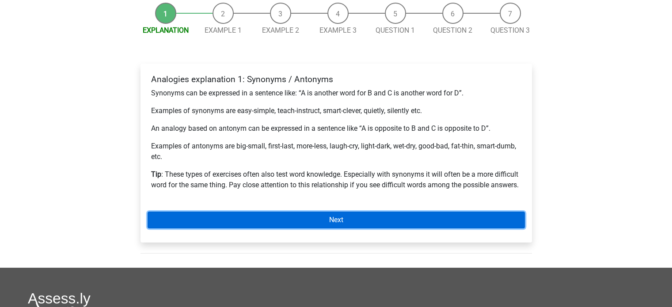
click at [249, 224] on link "Next" at bounding box center [336, 220] width 377 height 17
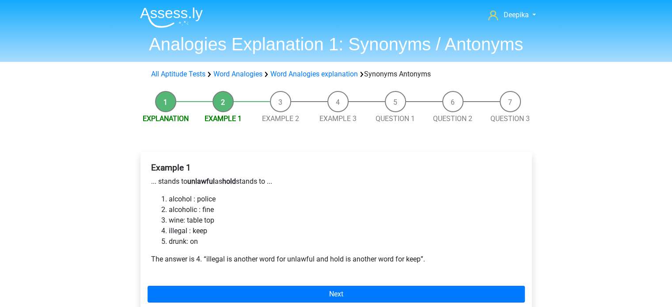
scroll to position [44, 0]
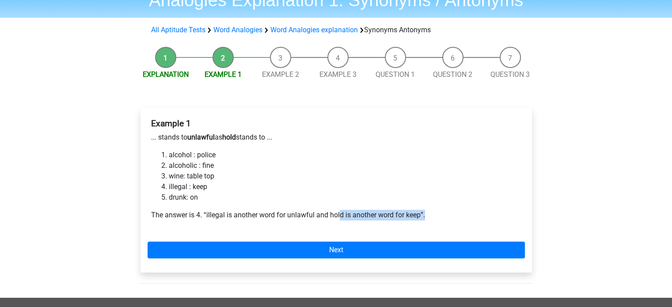
drag, startPoint x: 339, startPoint y: 216, endPoint x: 427, endPoint y: 215, distance: 87.9
click at [427, 215] on p "The answer is 4. “illegal is another word for unlawful and hold is another word…" at bounding box center [336, 215] width 370 height 11
click at [440, 219] on p "The answer is 4. “illegal is another word for unlawful and hold is another word…" at bounding box center [336, 215] width 370 height 11
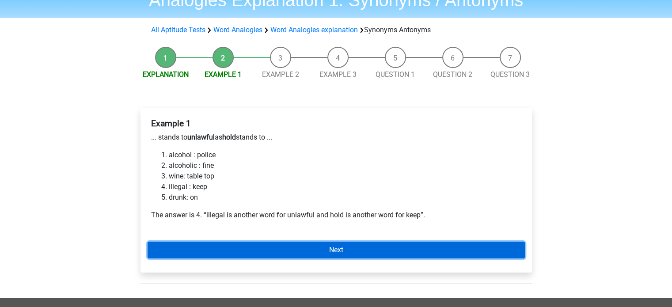
click at [385, 242] on link "Next" at bounding box center [336, 250] width 377 height 17
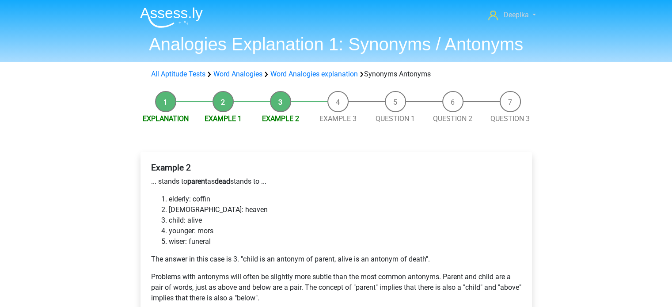
click at [521, 11] on span "Deepika" at bounding box center [515, 15] width 25 height 8
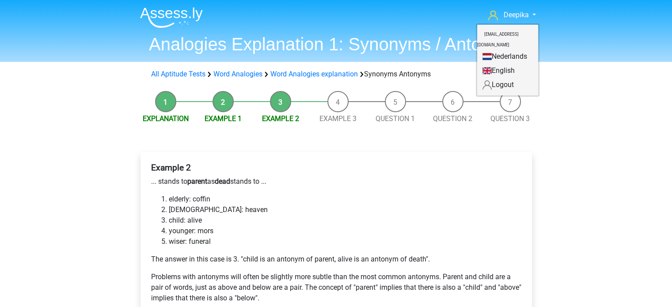
click at [179, 12] on img at bounding box center [171, 17] width 63 height 21
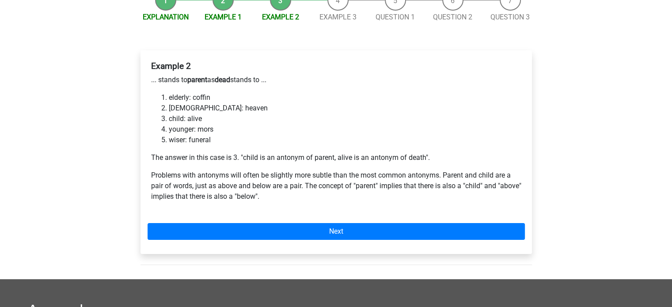
scroll to position [88, 0]
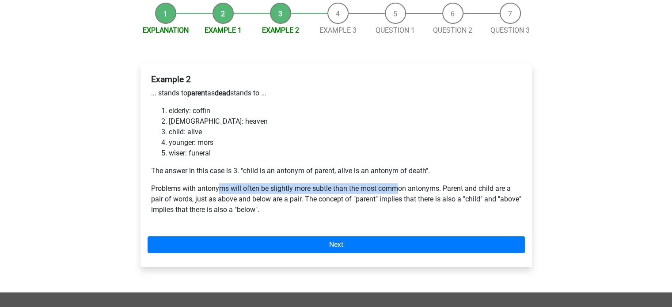
drag, startPoint x: 217, startPoint y: 186, endPoint x: 403, endPoint y: 192, distance: 185.7
click at [402, 192] on p "Problems with antonyms will often be slightly more subtle than the most common …" at bounding box center [336, 199] width 370 height 32
click at [433, 210] on p "Problems with antonyms will often be slightly more subtle than the most common …" at bounding box center [336, 199] width 370 height 32
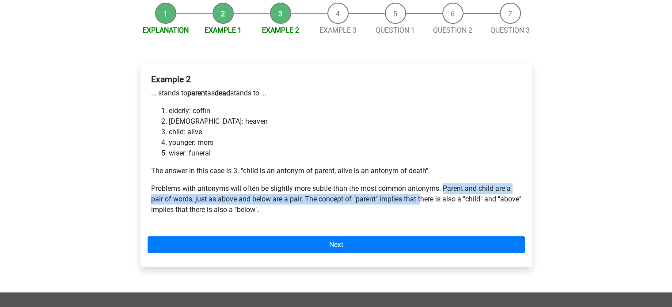
drag, startPoint x: 444, startPoint y: 189, endPoint x: 424, endPoint y: 203, distance: 25.0
click at [423, 203] on p "Problems with antonyms will often be slightly more subtle than the most common …" at bounding box center [336, 199] width 370 height 32
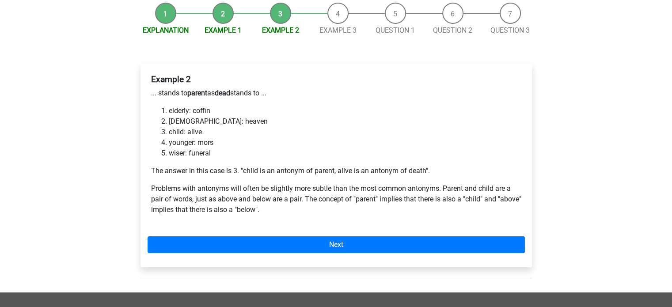
click at [430, 210] on p "Problems with antonyms will often be slightly more subtle than the most common …" at bounding box center [336, 199] width 370 height 32
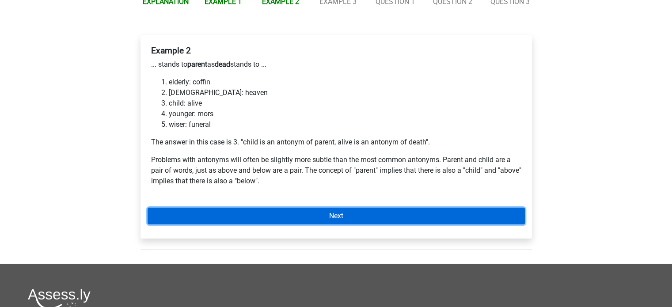
scroll to position [133, 0]
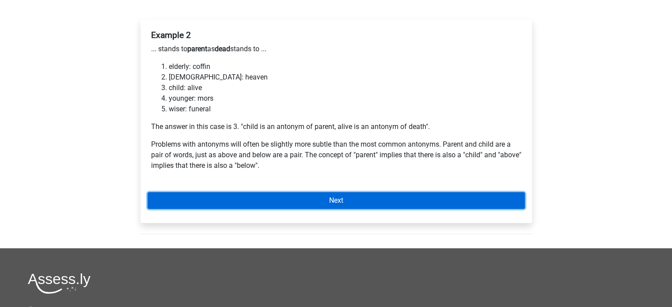
click at [306, 199] on link "Next" at bounding box center [336, 200] width 377 height 17
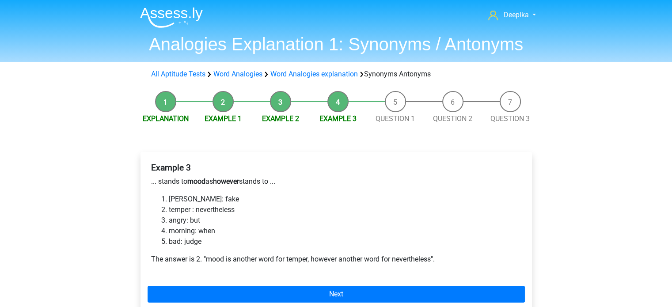
scroll to position [44, 0]
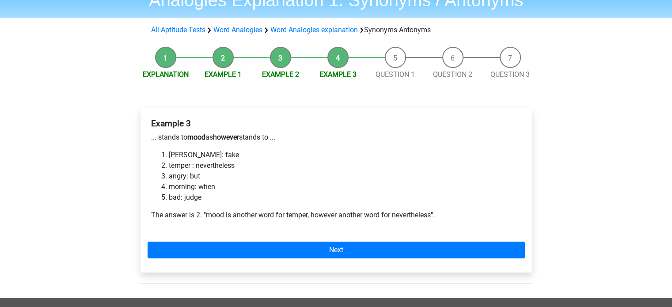
click at [332, 239] on div "Example 3 ... stands to mood as however stands to ... moody: fake temper : neve…" at bounding box center [336, 190] width 391 height 165
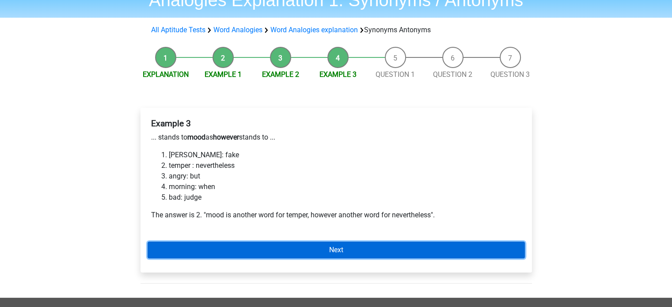
click at [330, 246] on link "Next" at bounding box center [336, 250] width 377 height 17
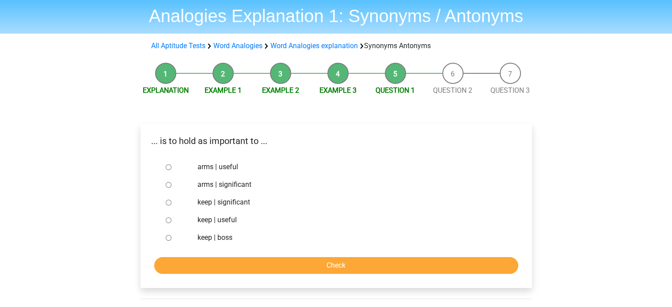
scroll to position [44, 0]
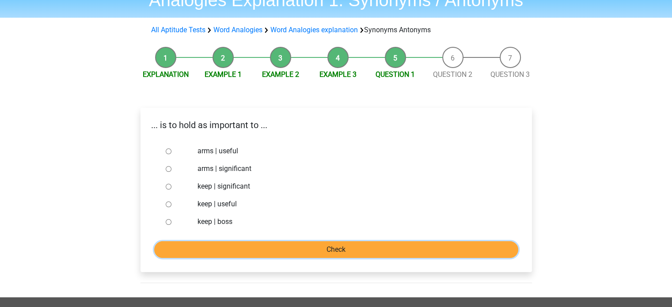
click at [275, 248] on input "Check" at bounding box center [336, 249] width 364 height 17
click at [352, 141] on div "... is to hold as important to ..." at bounding box center [336, 128] width 391 height 27
click at [176, 190] on div at bounding box center [176, 187] width 29 height 18
click at [167, 191] on div at bounding box center [176, 187] width 29 height 18
click at [167, 189] on input "keep | significant" at bounding box center [169, 187] width 6 height 6
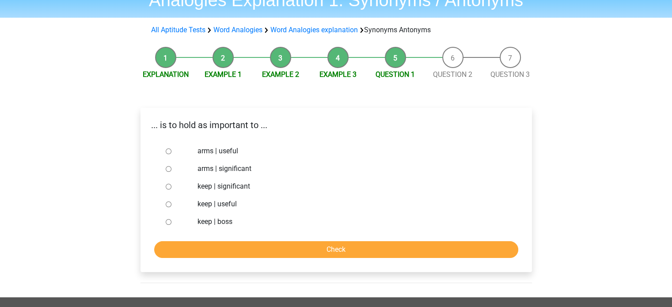
radio input "true"
drag, startPoint x: 295, startPoint y: 238, endPoint x: 300, endPoint y: 244, distance: 7.8
click at [295, 239] on form "arms | useful arms | significant keep | significant keep | useful keep | boss C…" at bounding box center [336, 200] width 377 height 116
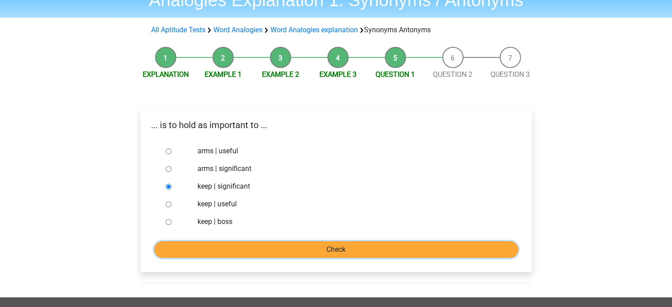
click at [302, 246] on input "Check" at bounding box center [336, 249] width 364 height 17
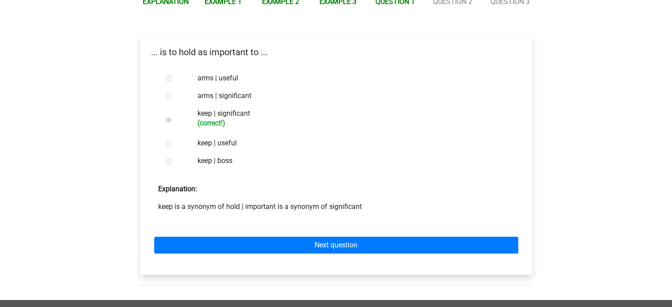
scroll to position [133, 0]
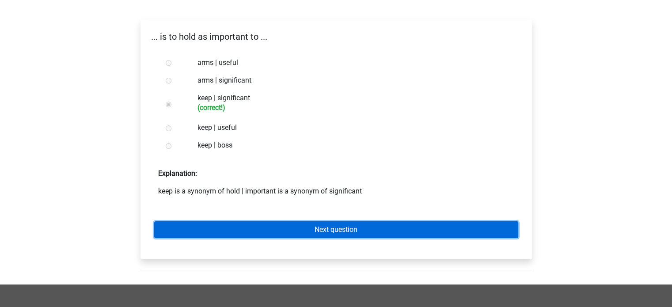
click at [300, 233] on link "Next question" at bounding box center [336, 229] width 364 height 17
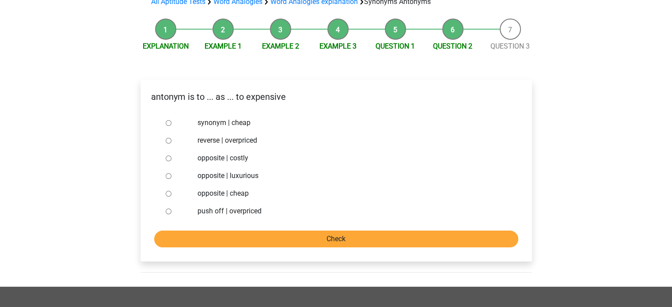
scroll to position [88, 0]
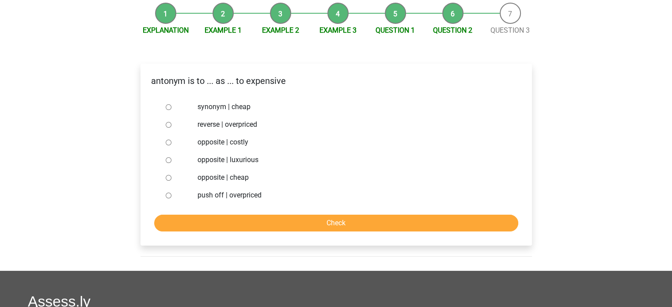
click at [231, 109] on label "synonym | cheap" at bounding box center [351, 107] width 306 height 11
click at [171, 109] on input "synonym | cheap" at bounding box center [169, 107] width 6 height 6
radio input "true"
click at [332, 222] on input "Check" at bounding box center [336, 223] width 364 height 17
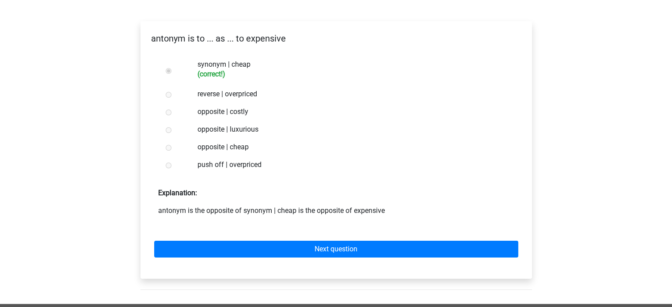
scroll to position [133, 0]
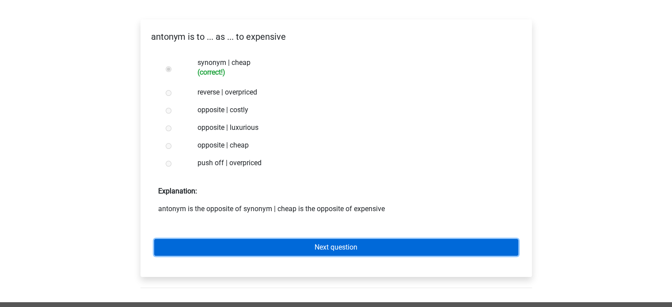
click at [340, 247] on link "Next question" at bounding box center [336, 247] width 364 height 17
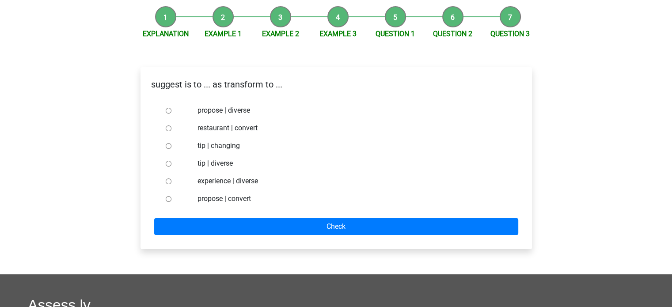
scroll to position [88, 0]
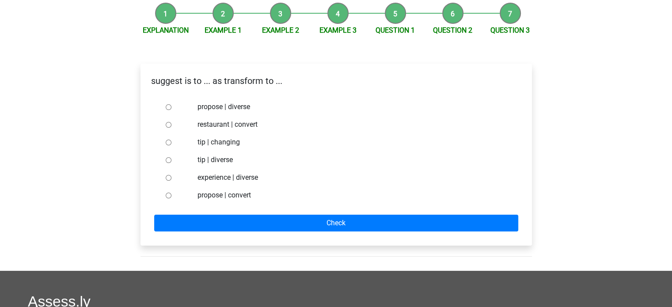
click at [224, 108] on label "propose | diverse" at bounding box center [351, 107] width 306 height 11
click at [171, 108] on input "propose | diverse" at bounding box center [169, 107] width 6 height 6
radio input "true"
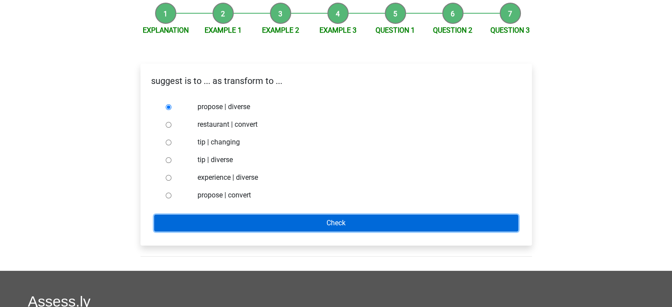
click at [306, 219] on input "Check" at bounding box center [336, 223] width 364 height 17
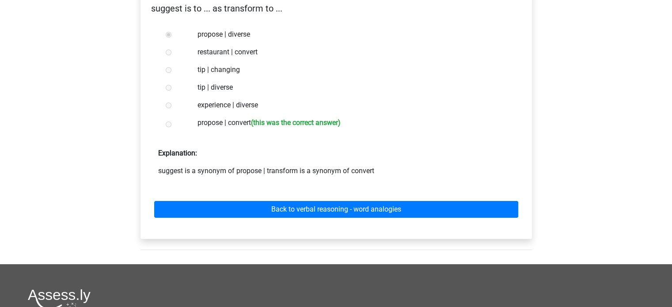
scroll to position [177, 0]
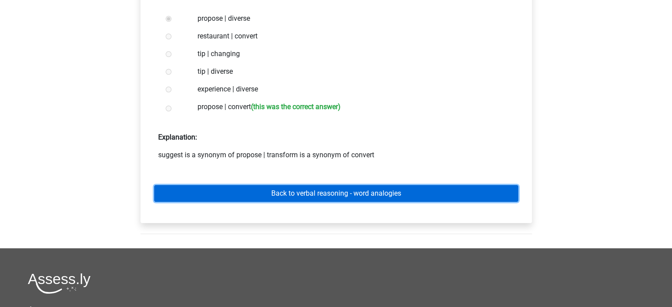
click at [303, 196] on link "Back to verbal reasoning - word analogies" at bounding box center [336, 193] width 364 height 17
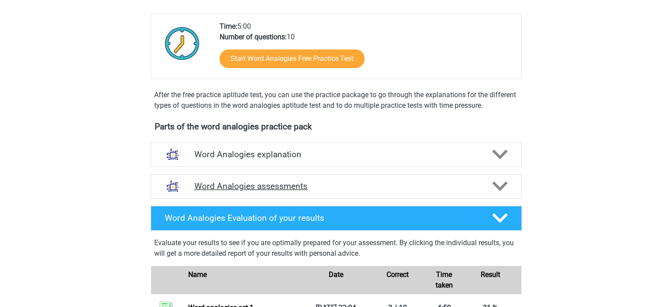
scroll to position [177, 0]
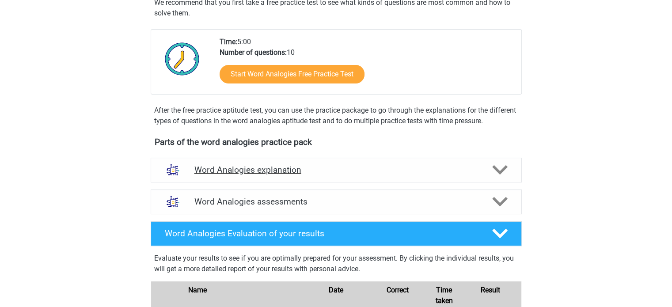
click at [327, 170] on h4 "Word Analogies explanation" at bounding box center [336, 170] width 284 height 10
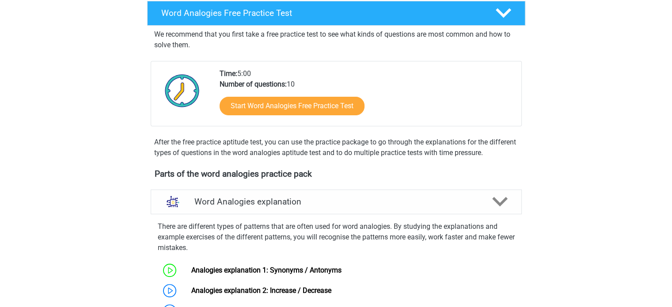
scroll to position [0, 0]
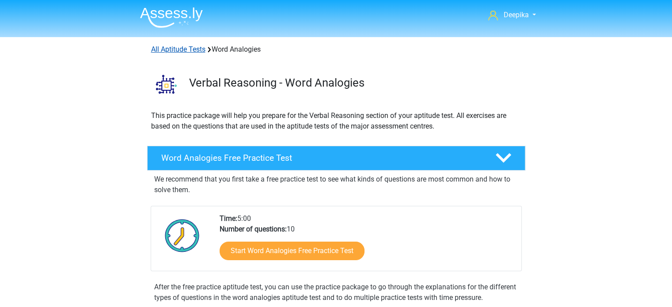
click at [196, 52] on link "All Aptitude Tests" at bounding box center [178, 49] width 54 height 8
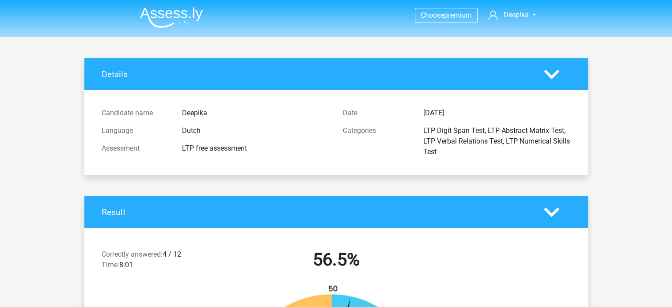
click at [545, 76] on icon at bounding box center [551, 74] width 15 height 15
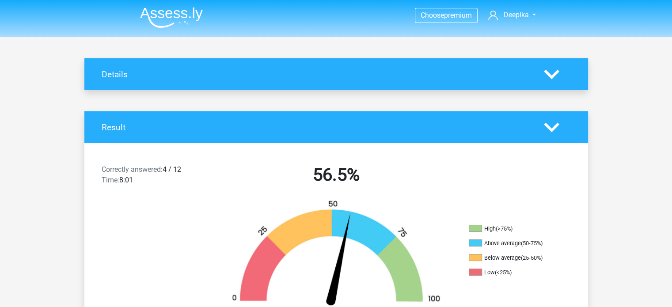
click at [549, 76] on polygon at bounding box center [551, 74] width 15 height 10
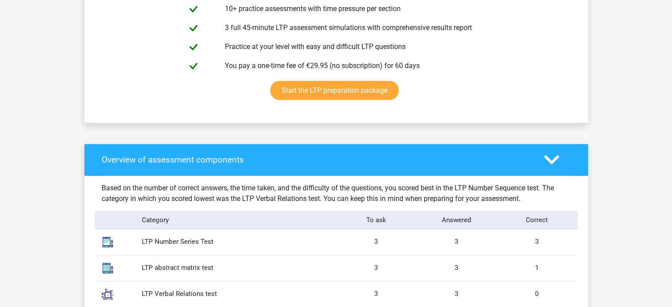
scroll to position [530, 0]
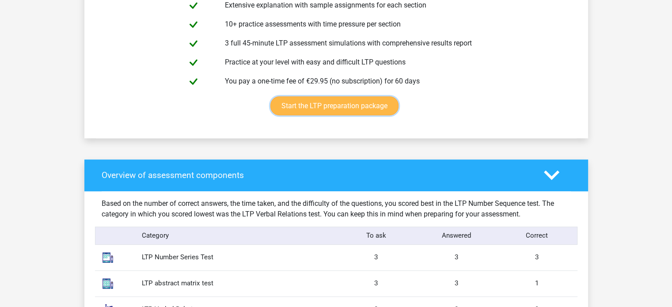
click at [333, 111] on link "Start the LTP preparation package" at bounding box center [334, 105] width 128 height 19
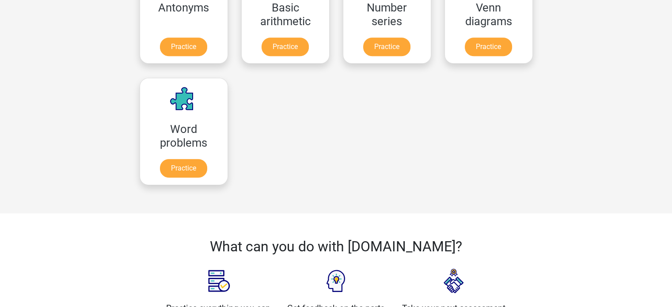
scroll to position [551, 0]
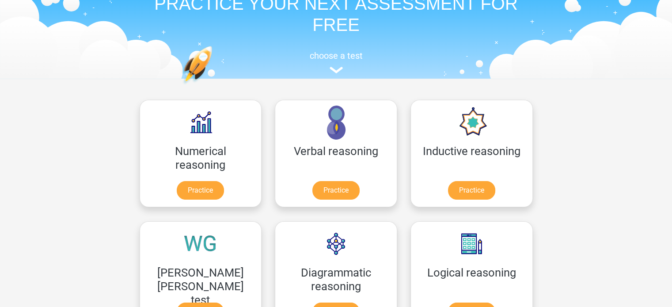
scroll to position [0, 0]
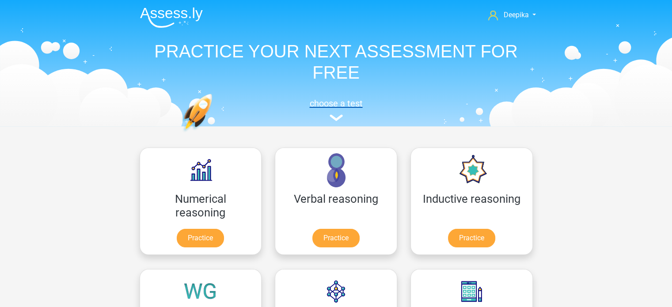
click at [336, 105] on h5 "choose a test" at bounding box center [336, 103] width 407 height 11
click at [339, 100] on h5 "choose a test" at bounding box center [336, 103] width 407 height 11
click at [318, 61] on h1 "PRACTICE YOUR NEXT ASSESSMENT FOR FREE" at bounding box center [336, 62] width 407 height 42
drag, startPoint x: 380, startPoint y: 35, endPoint x: 446, endPoint y: 46, distance: 67.2
click at [380, 35] on div "Deepika [EMAIL_ADDRESS][DOMAIN_NAME] Nederlands English" at bounding box center [336, 62] width 420 height 122
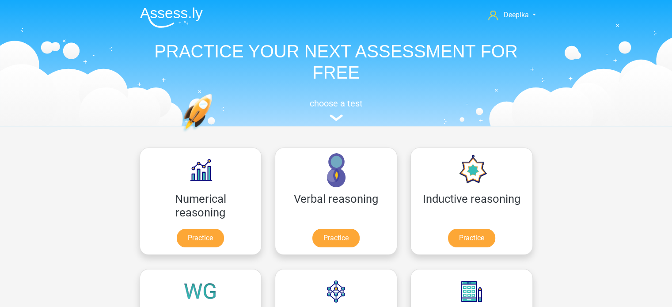
click at [509, 54] on h1 "PRACTICE YOUR NEXT ASSESSMENT FOR FREE" at bounding box center [336, 62] width 407 height 42
click at [338, 121] on img at bounding box center [336, 117] width 13 height 7
click at [330, 118] on img at bounding box center [336, 117] width 13 height 7
click at [336, 118] on img at bounding box center [336, 117] width 13 height 7
click at [336, 117] on img at bounding box center [336, 117] width 13 height 7
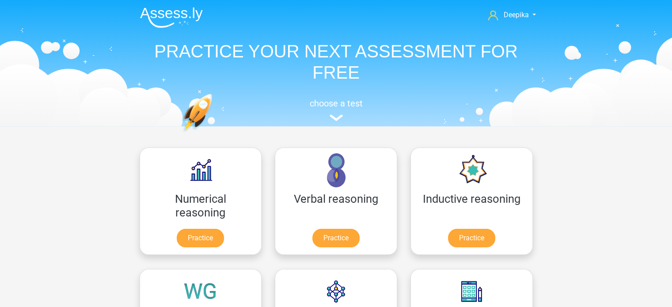
click at [198, 114] on img at bounding box center [214, 134] width 65 height 80
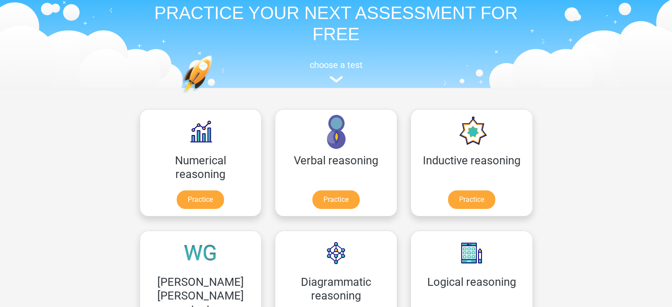
scroll to position [88, 0]
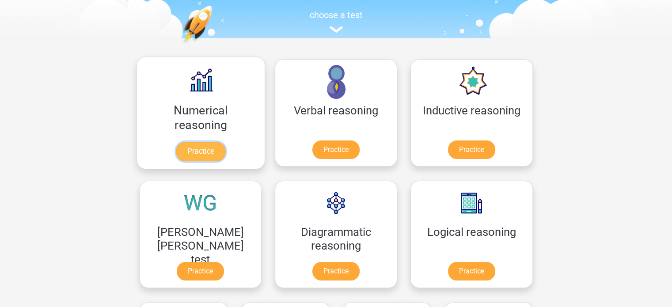
click at [194, 142] on link "Practice" at bounding box center [200, 151] width 49 height 19
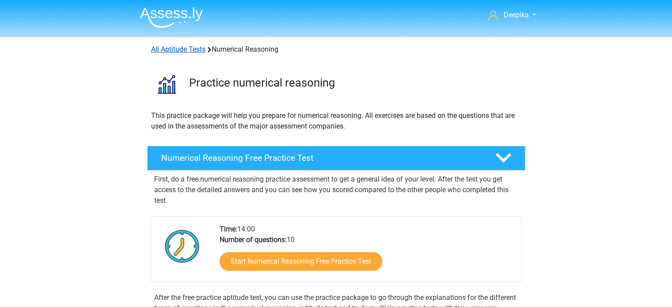
click at [190, 49] on link "All Aptitude Tests" at bounding box center [178, 49] width 54 height 8
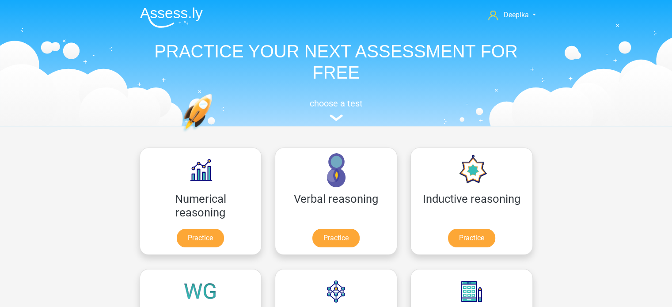
click at [522, 24] on nav "Deepika deepika7kashyap@gmail.com Nederlands English" at bounding box center [336, 15] width 407 height 29
click at [525, 19] on link "Deepika" at bounding box center [512, 15] width 54 height 11
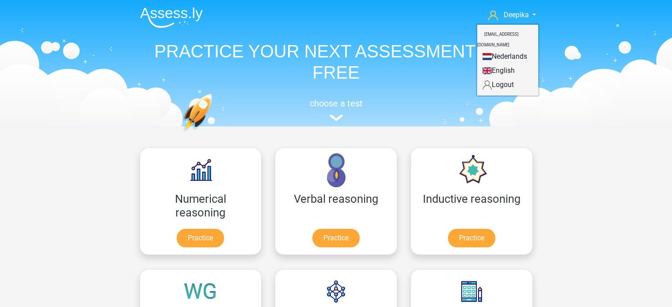
click at [182, 7] on li at bounding box center [168, 16] width 70 height 24
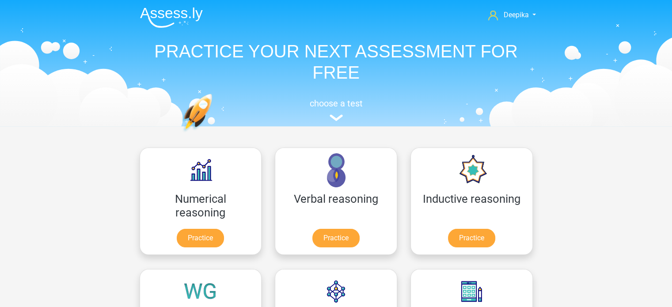
click at [183, 17] on img at bounding box center [171, 17] width 63 height 21
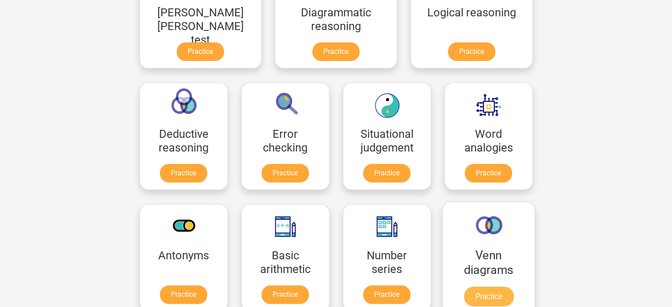
scroll to position [353, 0]
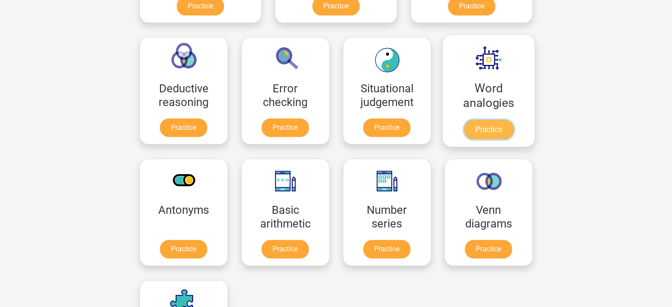
click at [464, 120] on link "Practice" at bounding box center [488, 129] width 49 height 19
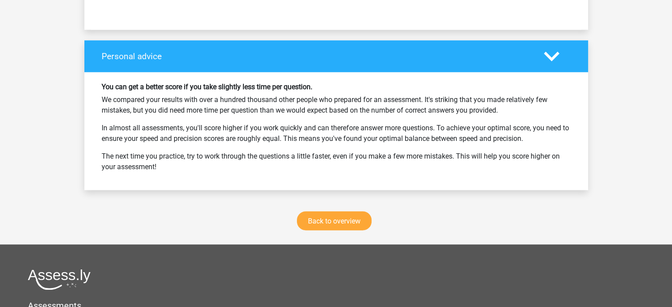
scroll to position [1364, 0]
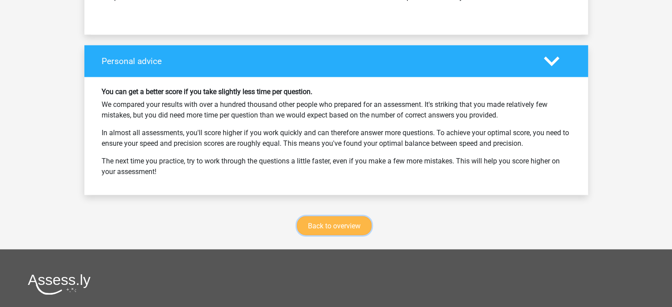
click at [346, 228] on font "Back to overview" at bounding box center [334, 225] width 53 height 8
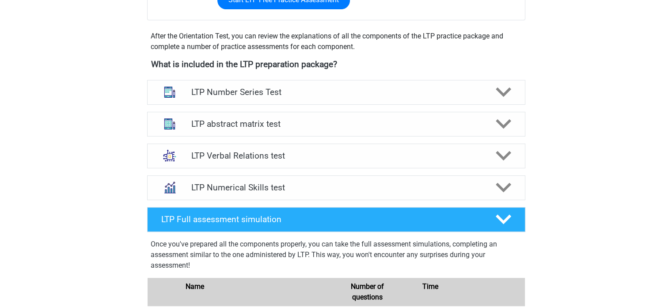
scroll to position [265, 0]
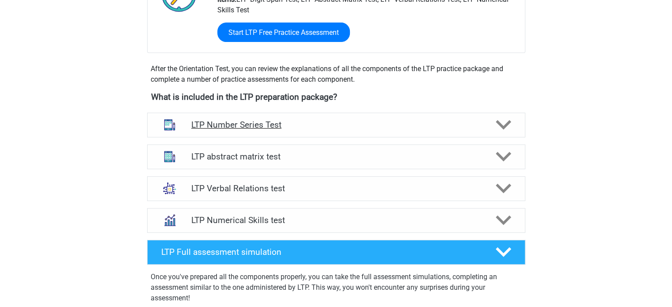
click at [308, 129] on h4 "LTP Number Series Test" at bounding box center [335, 125] width 289 height 10
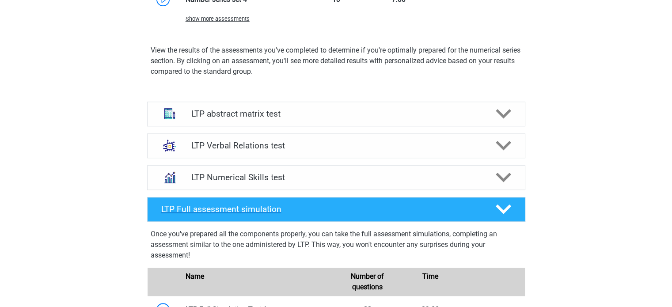
scroll to position [840, 0]
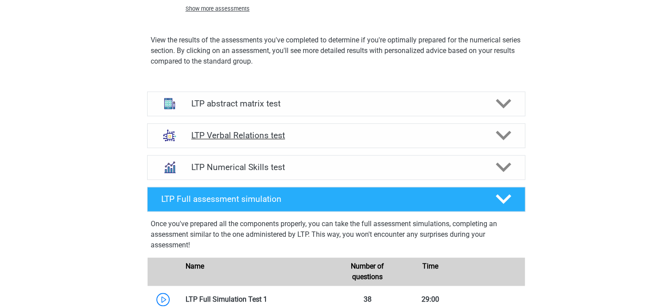
click at [312, 129] on div "LTP Verbal Relations test" at bounding box center [336, 135] width 378 height 25
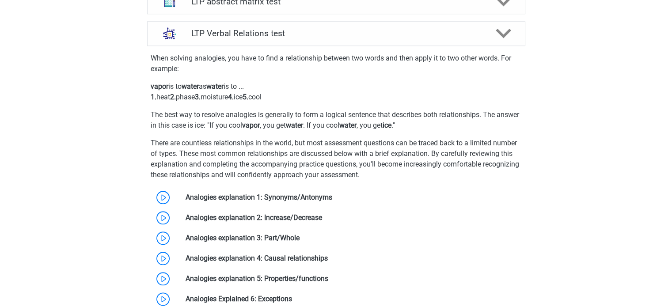
scroll to position [1060, 0]
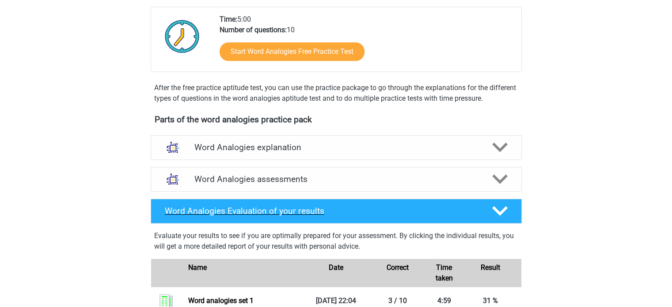
scroll to position [221, 0]
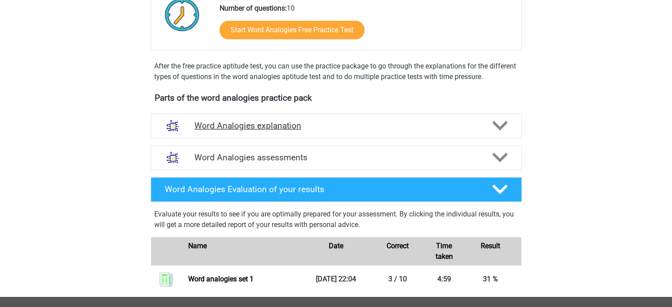
click at [295, 126] on h4 "Word Analogies explanation" at bounding box center [336, 126] width 284 height 10
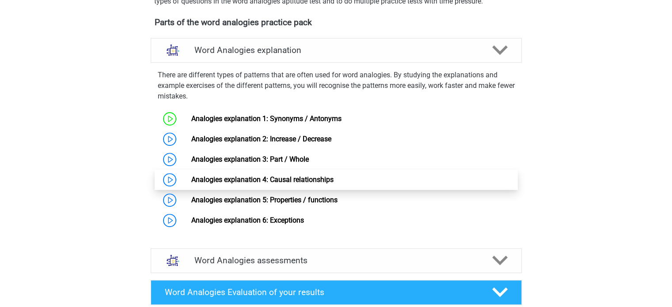
scroll to position [309, 0]
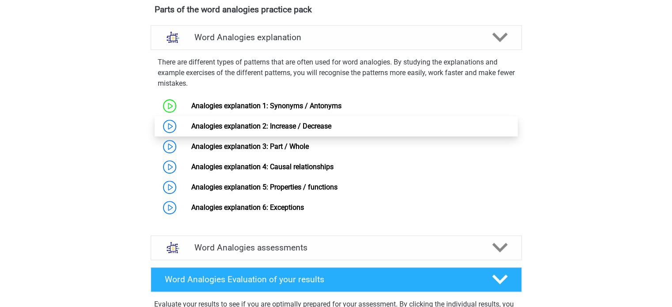
click at [242, 130] on link "Analogies explanation 2: Increase / Decrease" at bounding box center [261, 126] width 140 height 8
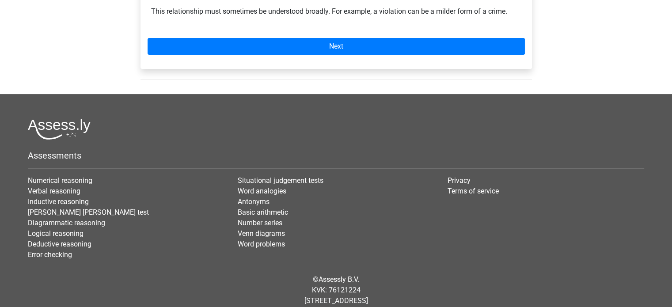
scroll to position [221, 0]
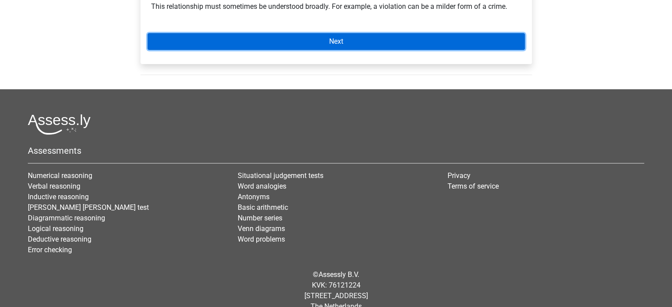
click at [299, 43] on link "Next" at bounding box center [336, 41] width 377 height 17
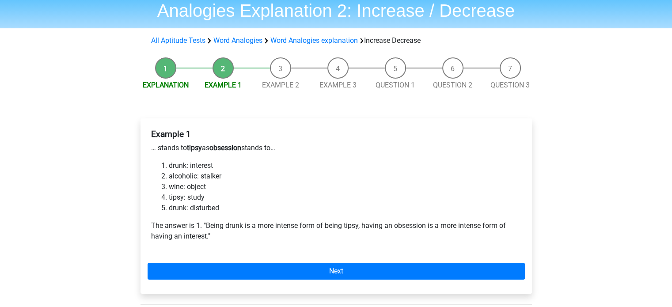
scroll to position [88, 0]
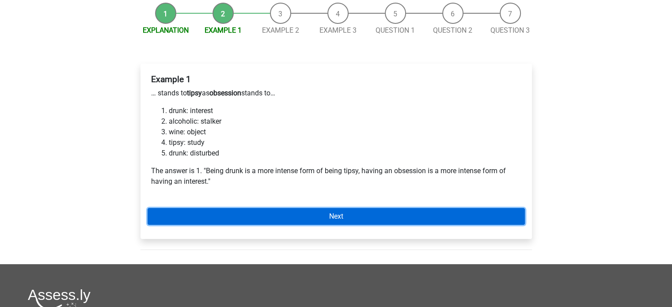
click at [295, 220] on link "Next" at bounding box center [336, 216] width 377 height 17
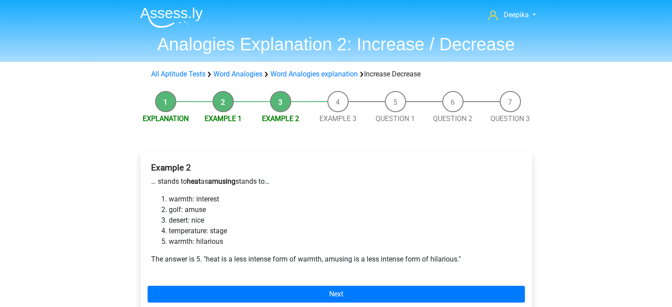
scroll to position [44, 0]
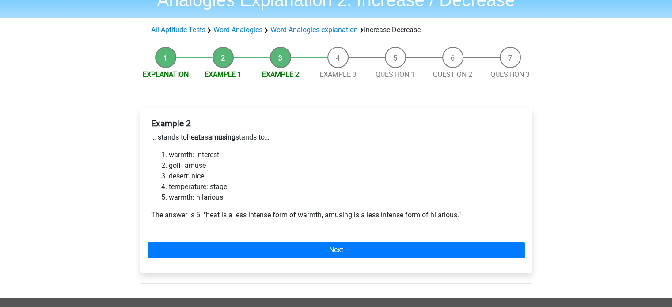
click at [223, 139] on b "amusing" at bounding box center [221, 137] width 27 height 8
drag, startPoint x: 224, startPoint y: 139, endPoint x: 373, endPoint y: 197, distance: 160.4
click at [373, 197] on li "warmth: hilarious" at bounding box center [345, 197] width 353 height 11
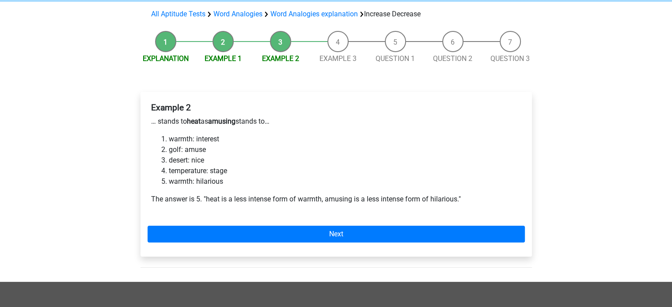
scroll to position [88, 0]
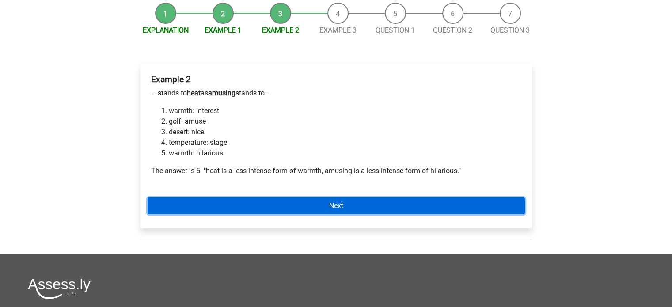
click at [281, 208] on link "Next" at bounding box center [336, 206] width 377 height 17
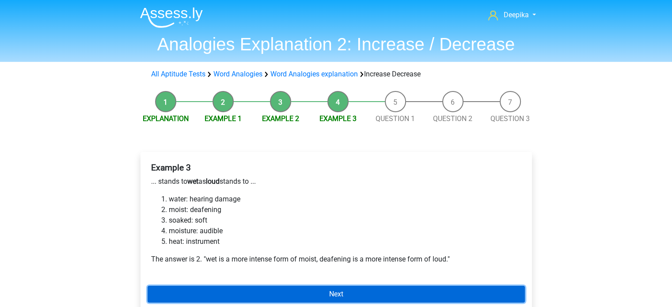
click at [345, 290] on link "Next" at bounding box center [336, 294] width 377 height 17
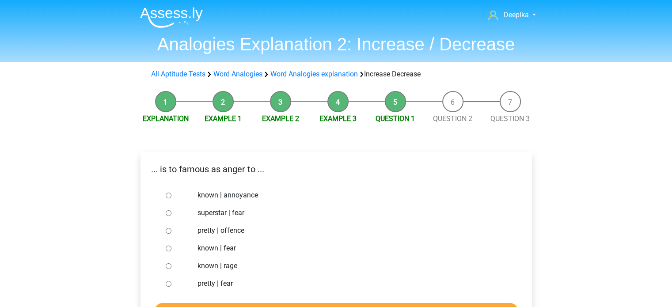
click at [170, 266] on input "known | rage" at bounding box center [169, 266] width 6 height 6
radio input "true"
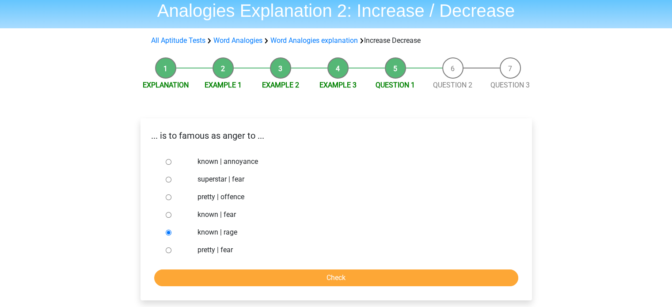
scroll to position [88, 0]
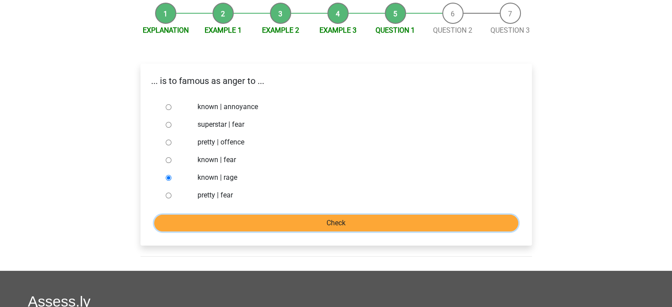
click at [267, 226] on input "Check" at bounding box center [336, 223] width 364 height 17
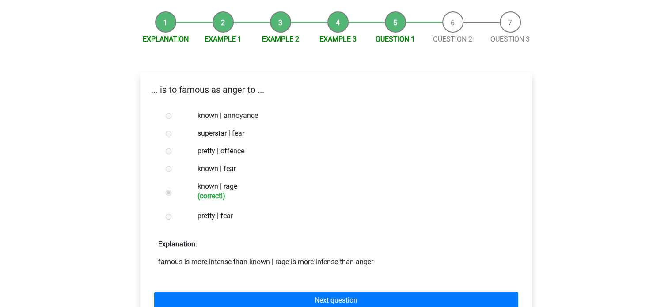
scroll to position [133, 0]
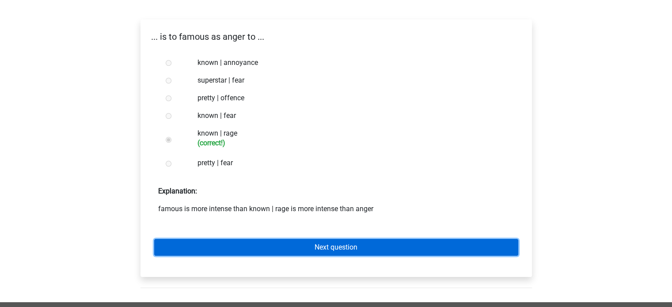
click at [267, 244] on link "Next question" at bounding box center [336, 247] width 364 height 17
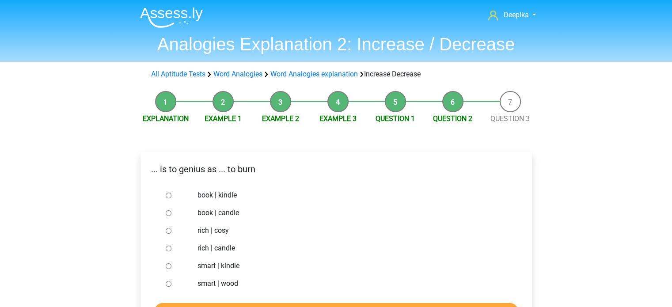
click at [181, 267] on div at bounding box center [176, 266] width 29 height 18
click at [172, 266] on div at bounding box center [176, 266] width 29 height 18
click at [168, 266] on input "smart | kindle" at bounding box center [169, 266] width 6 height 6
radio input "true"
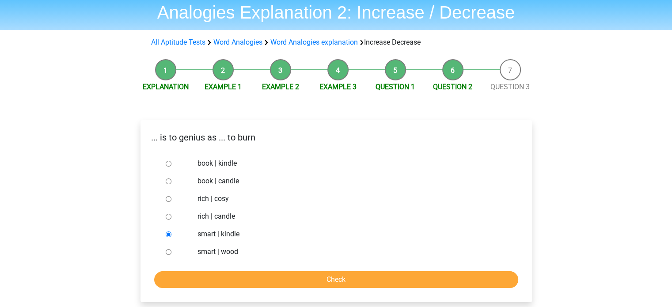
scroll to position [88, 0]
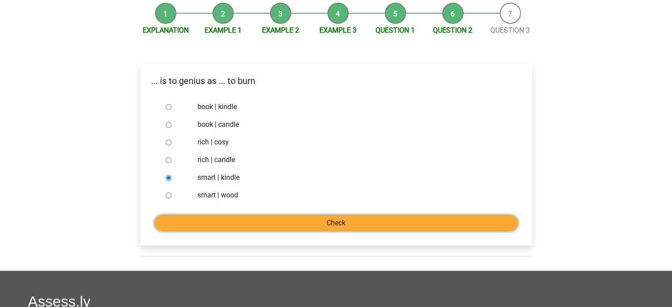
click at [261, 230] on input "Check" at bounding box center [336, 223] width 364 height 17
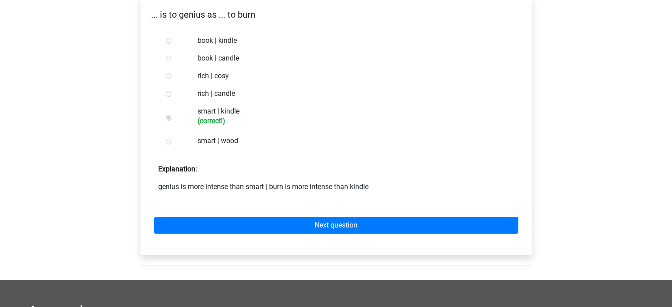
scroll to position [177, 0]
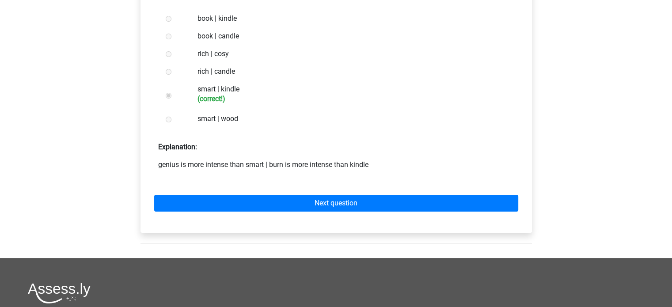
click at [266, 228] on div "... is to genius as ... to burn book | kindle book | candle rich | cosy rich | …" at bounding box center [336, 104] width 391 height 258
click at [269, 216] on div "Next question" at bounding box center [336, 201] width 377 height 49
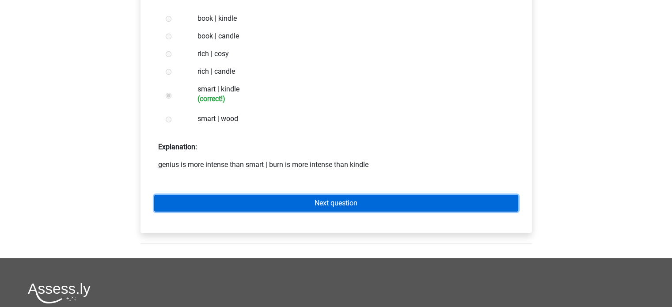
click at [274, 203] on link "Next question" at bounding box center [336, 203] width 364 height 17
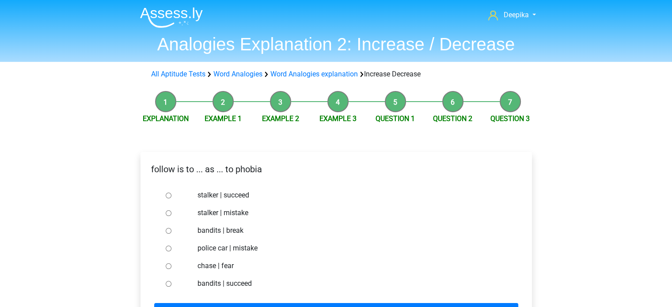
click at [217, 261] on label "chase | fear" at bounding box center [351, 266] width 306 height 11
click at [171, 263] on input "chase | fear" at bounding box center [169, 266] width 6 height 6
radio input "true"
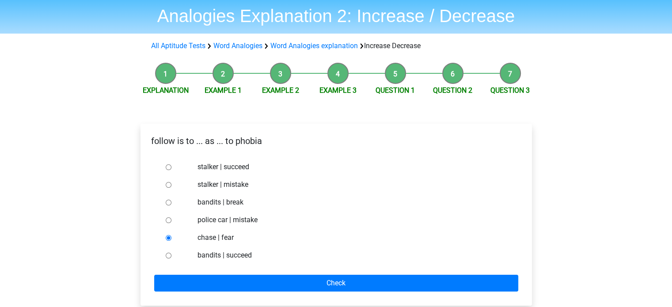
scroll to position [44, 0]
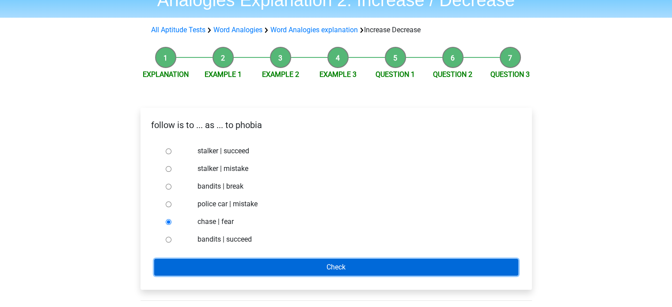
click at [294, 270] on input "Check" at bounding box center [336, 267] width 364 height 17
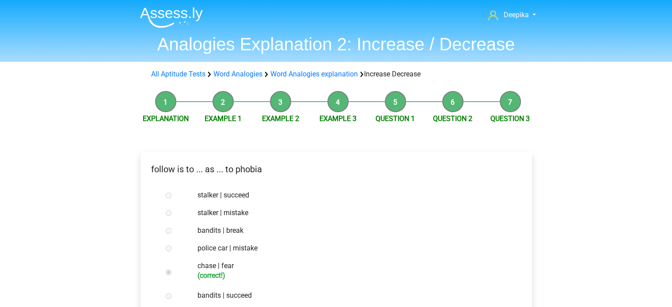
scroll to position [133, 0]
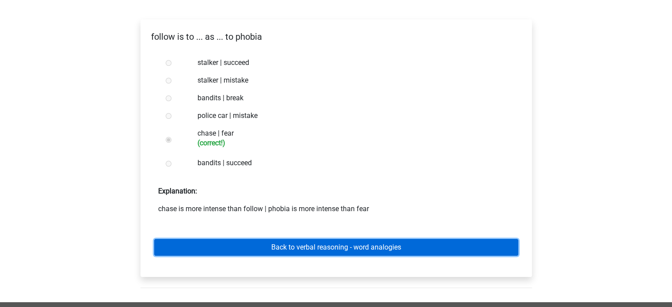
click at [292, 241] on link "Back to verbal reasoning - word analogies" at bounding box center [336, 247] width 364 height 17
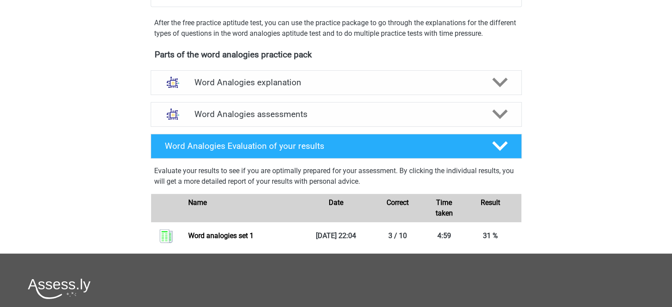
scroll to position [265, 0]
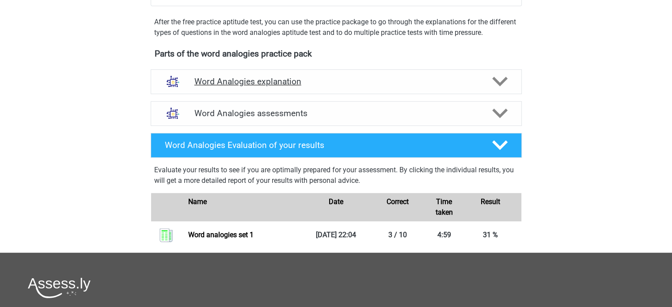
click at [320, 85] on h4 "Word Analogies explanation" at bounding box center [336, 81] width 284 height 10
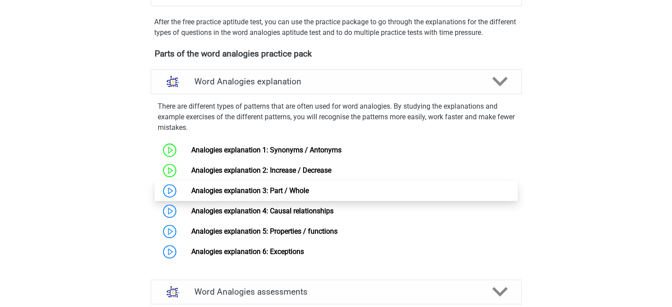
click at [237, 194] on link "Analogies explanation 3: Part / Whole" at bounding box center [250, 190] width 118 height 8
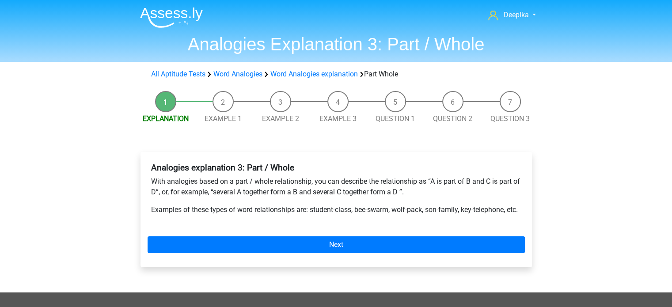
click at [283, 267] on div "Analogies explanation 3: Part / Whole With analogies based on a part / whole re…" at bounding box center [336, 209] width 391 height 115
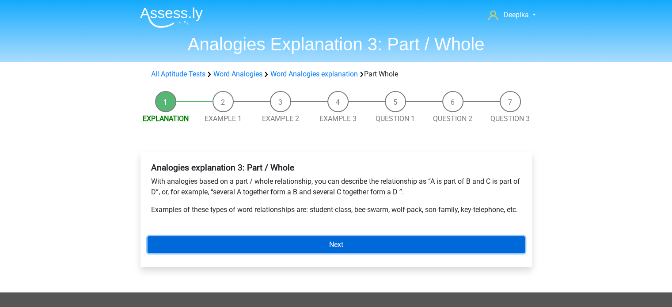
click at [284, 253] on link "Next" at bounding box center [336, 244] width 377 height 17
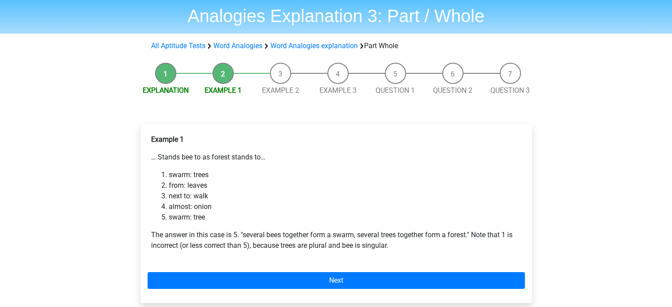
scroll to position [44, 0]
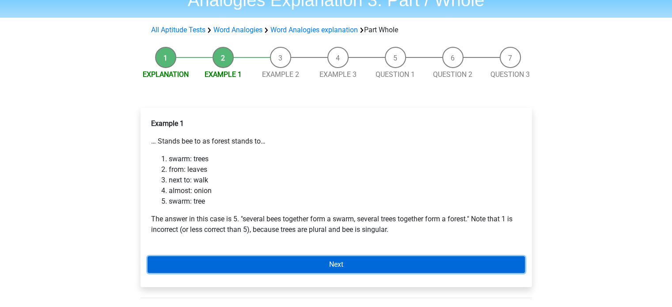
click at [225, 272] on link "Next" at bounding box center [336, 264] width 377 height 17
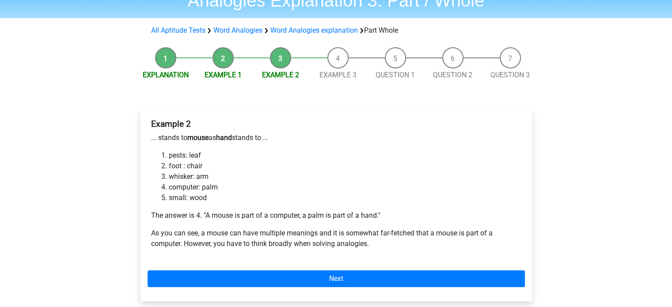
scroll to position [44, 0]
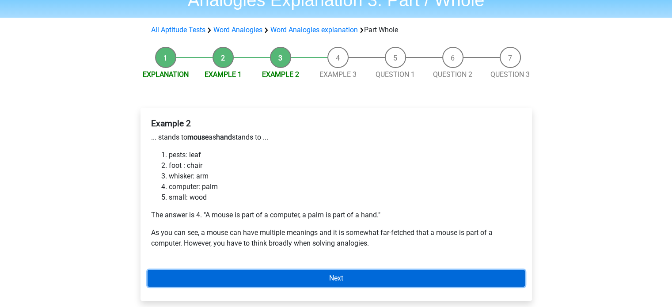
click at [362, 274] on link "Next" at bounding box center [336, 278] width 377 height 17
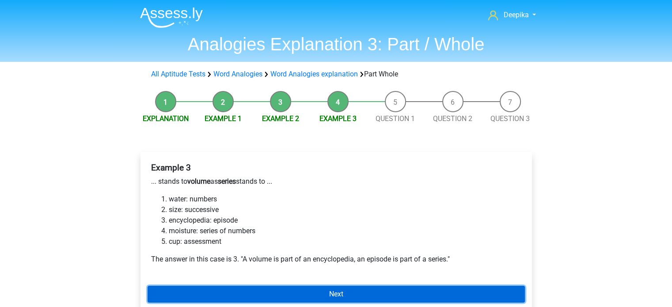
click at [355, 289] on link "Next" at bounding box center [336, 294] width 377 height 17
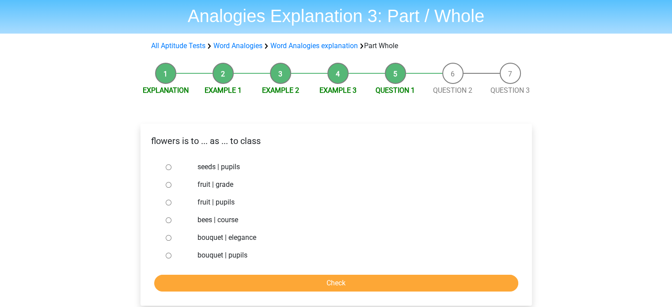
scroll to position [44, 0]
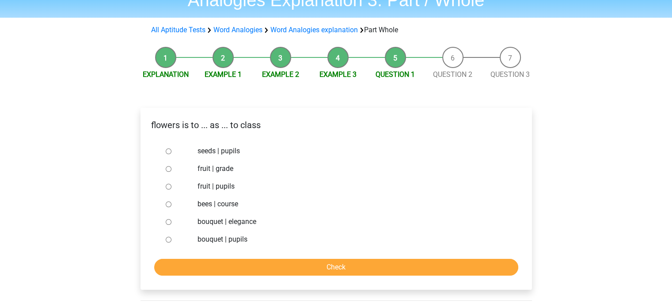
click at [217, 239] on label "bouquet | pupils" at bounding box center [351, 239] width 306 height 11
click at [171, 239] on input "bouquet | pupils" at bounding box center [169, 240] width 6 height 6
radio input "true"
drag, startPoint x: 274, startPoint y: 261, endPoint x: 307, endPoint y: 173, distance: 94.0
click at [307, 173] on form "seeds | pupils fruit | grade fruit | pupils bees | course bouquet | elegance bo…" at bounding box center [336, 208] width 377 height 133
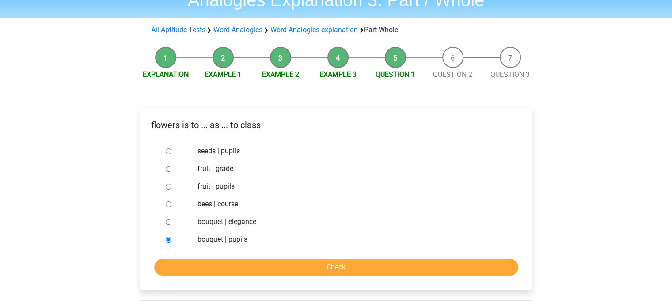
click at [247, 220] on label "bouquet | elegance" at bounding box center [351, 222] width 306 height 11
click at [247, 222] on label "bouquet | elegance" at bounding box center [351, 222] width 306 height 11
click at [171, 222] on input "bouquet | elegance" at bounding box center [169, 222] width 6 height 6
radio input "true"
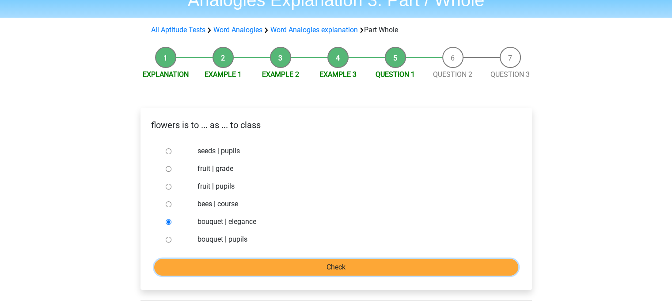
click at [247, 262] on input "Check" at bounding box center [336, 267] width 364 height 17
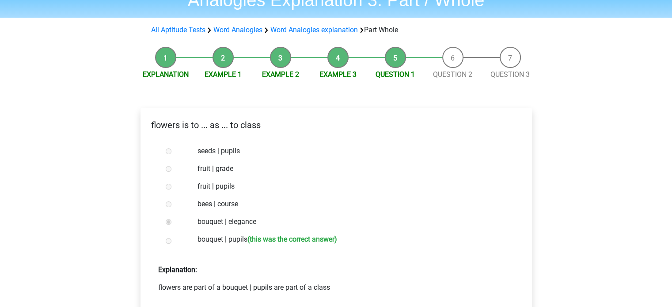
scroll to position [88, 0]
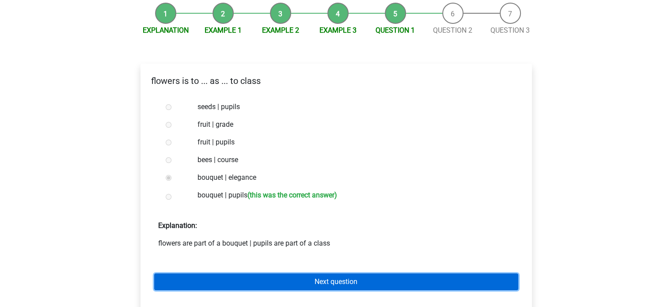
click at [312, 281] on link "Next question" at bounding box center [336, 282] width 364 height 17
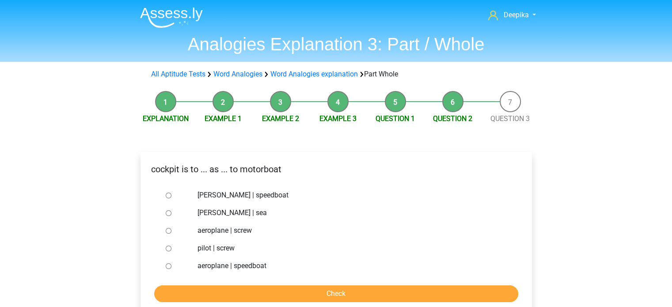
scroll to position [44, 0]
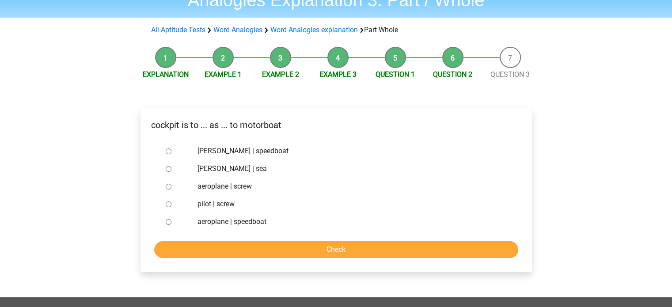
click at [223, 192] on div "aeroplane | screw" at bounding box center [350, 187] width 319 height 18
click at [226, 182] on label "aeroplane | screw" at bounding box center [351, 186] width 306 height 11
click at [171, 184] on input "aeroplane | screw" at bounding box center [169, 187] width 6 height 6
radio input "true"
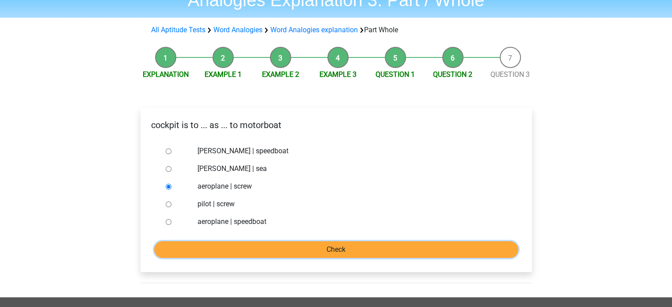
click at [264, 247] on input "Check" at bounding box center [336, 249] width 364 height 17
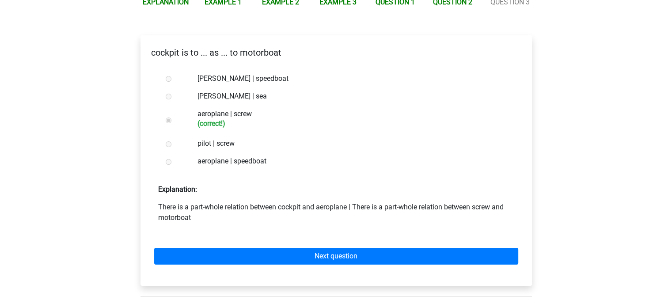
scroll to position [133, 0]
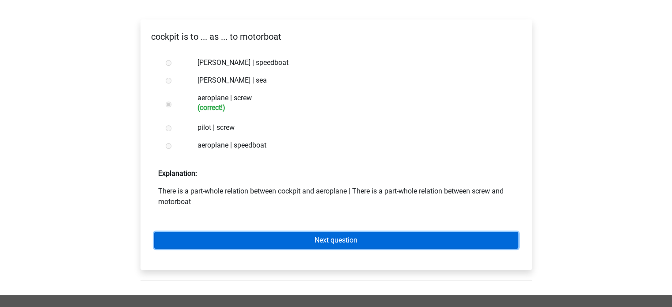
click at [372, 239] on link "Next question" at bounding box center [336, 240] width 364 height 17
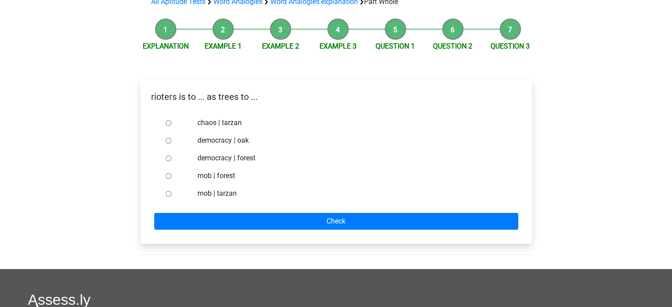
scroll to position [88, 0]
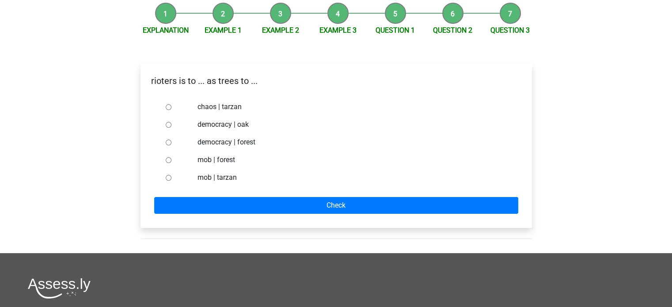
click at [217, 163] on label "mob | forest" at bounding box center [351, 160] width 306 height 11
click at [171, 163] on input "mob | forest" at bounding box center [169, 160] width 6 height 6
radio input "true"
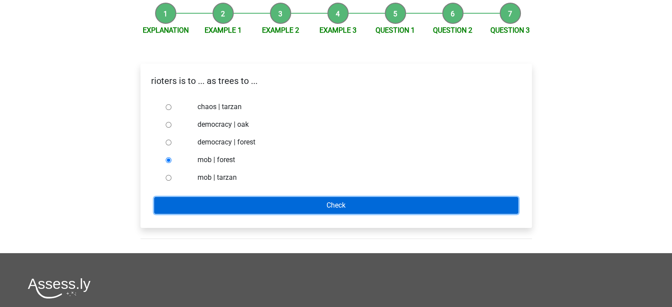
click at [261, 199] on input "Check" at bounding box center [336, 205] width 364 height 17
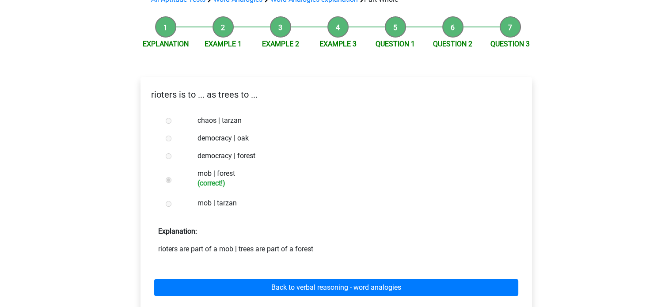
scroll to position [133, 0]
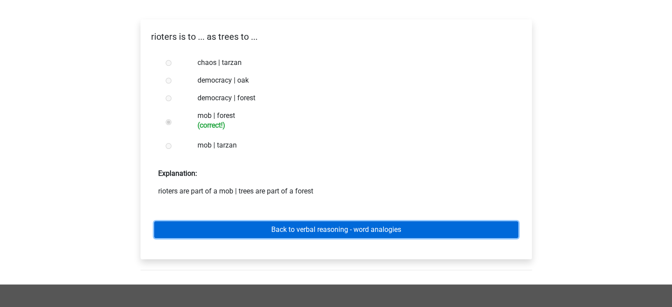
click at [284, 227] on link "Back to verbal reasoning - word analogies" at bounding box center [336, 229] width 364 height 17
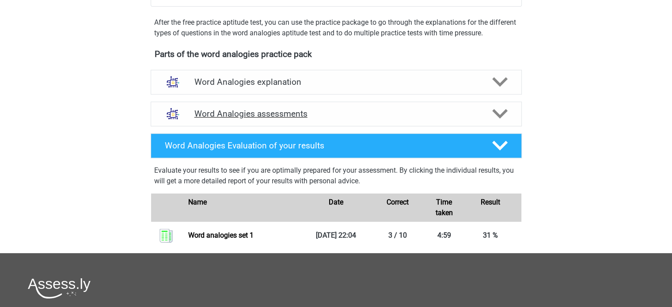
scroll to position [265, 0]
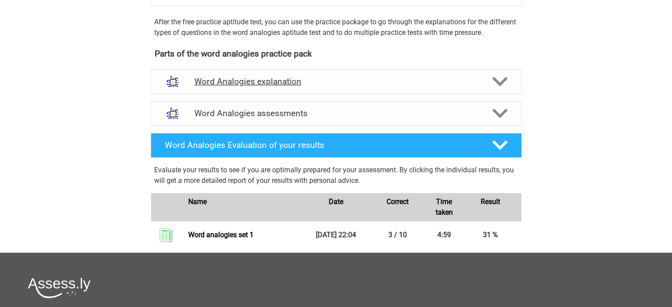
click at [289, 84] on h4 "Word Analogies explanation" at bounding box center [336, 81] width 284 height 10
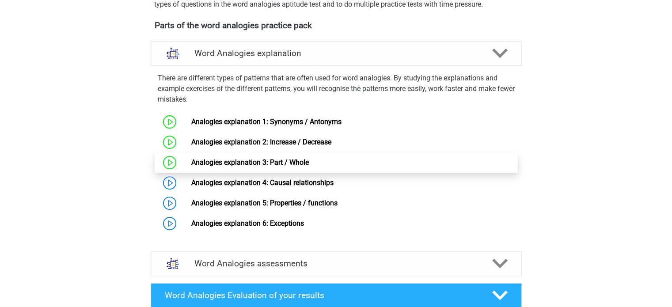
scroll to position [309, 0]
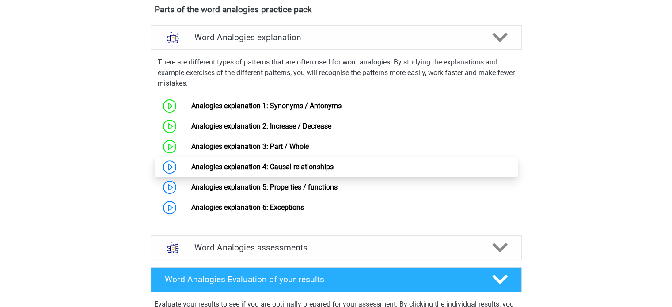
click at [191, 168] on link "Analogies explanation 4: Causal relationships" at bounding box center [262, 167] width 142 height 8
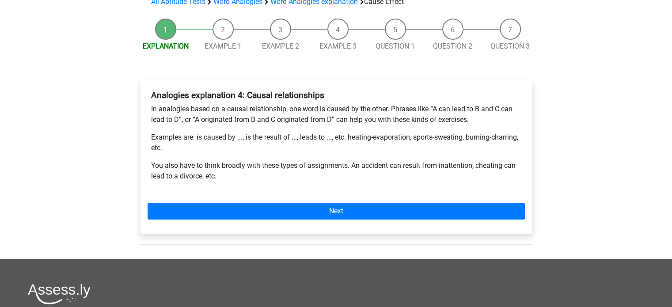
scroll to position [88, 0]
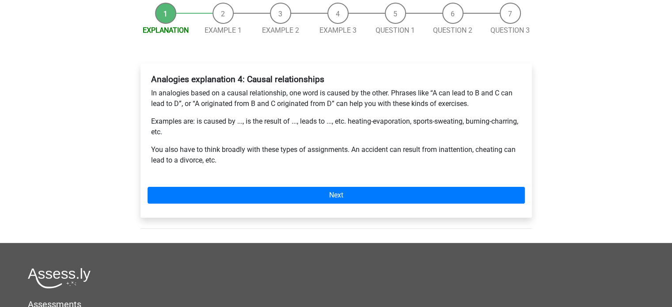
click at [214, 185] on div "Analogies explanation 4: Causal relationships In analogies based on a causal re…" at bounding box center [336, 141] width 391 height 154
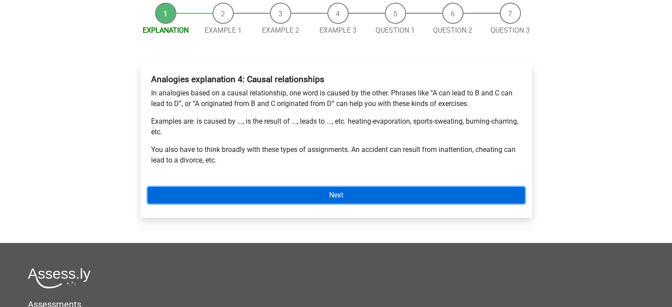
click at [210, 187] on link "Next" at bounding box center [336, 195] width 377 height 17
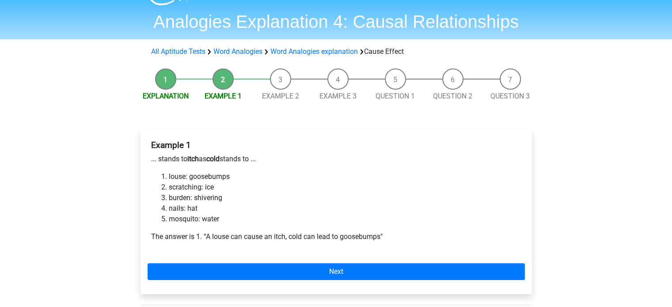
scroll to position [44, 0]
